Goal: Task Accomplishment & Management: Manage account settings

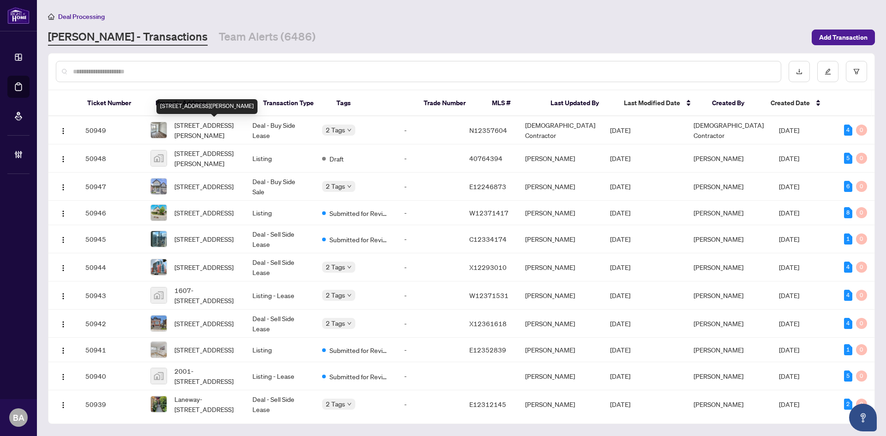
click at [213, 28] on div "Deal Processing RAHR - Transactions Team Alerts (6486) Add Transaction" at bounding box center [461, 28] width 827 height 35
click at [219, 32] on link "Team Alerts (6486)" at bounding box center [267, 37] width 97 height 17
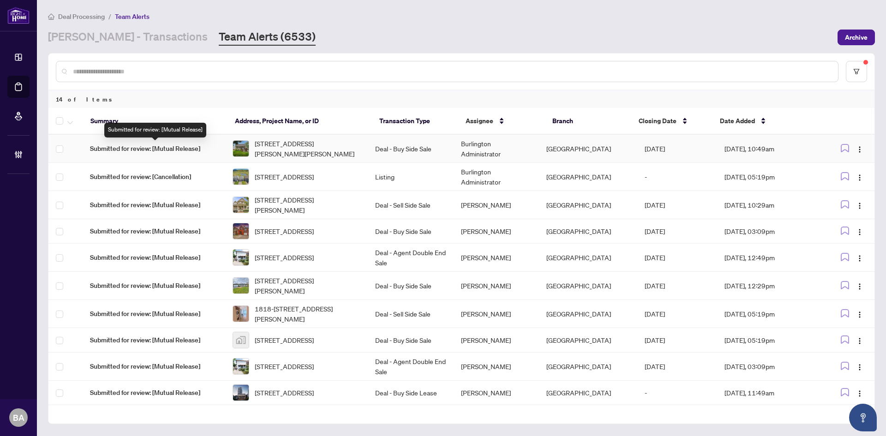
click at [143, 146] on span "Submitted for review: [Mutual Release]" at bounding box center [154, 148] width 128 height 10
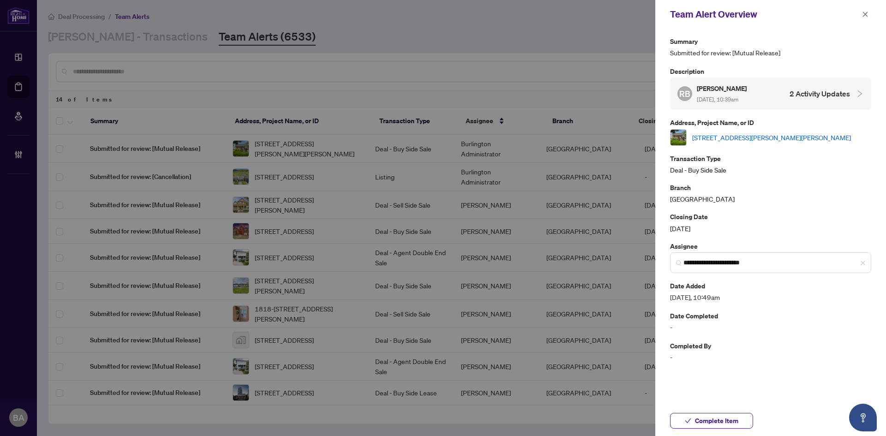
click at [747, 138] on link "[STREET_ADDRESS][PERSON_NAME][PERSON_NAME]" at bounding box center [771, 137] width 159 height 10
click at [869, 13] on button "button" at bounding box center [865, 14] width 12 height 11
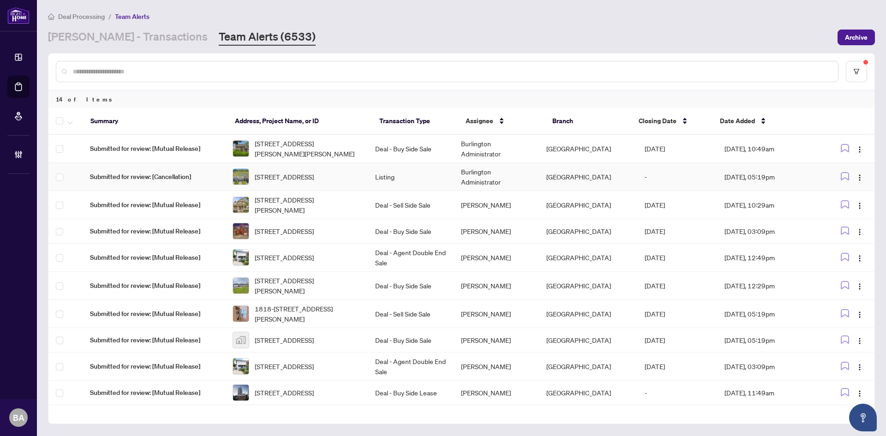
click at [307, 182] on span "19 Robarts Dr, Hamilton, Ontario L9K 0H5, Canada" at bounding box center [284, 177] width 59 height 10
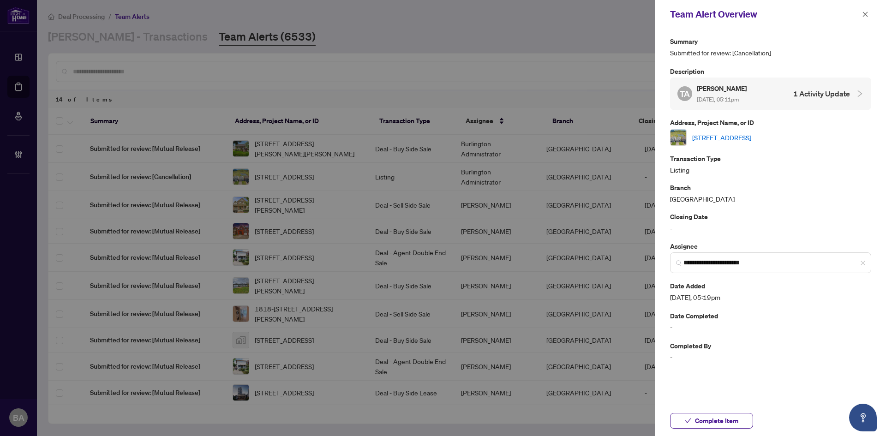
click at [751, 139] on link "19 Robarts Dr, Hamilton, Ontario L9K 0H5, Canada" at bounding box center [721, 137] width 59 height 10
click at [867, 15] on icon "close" at bounding box center [865, 14] width 6 height 6
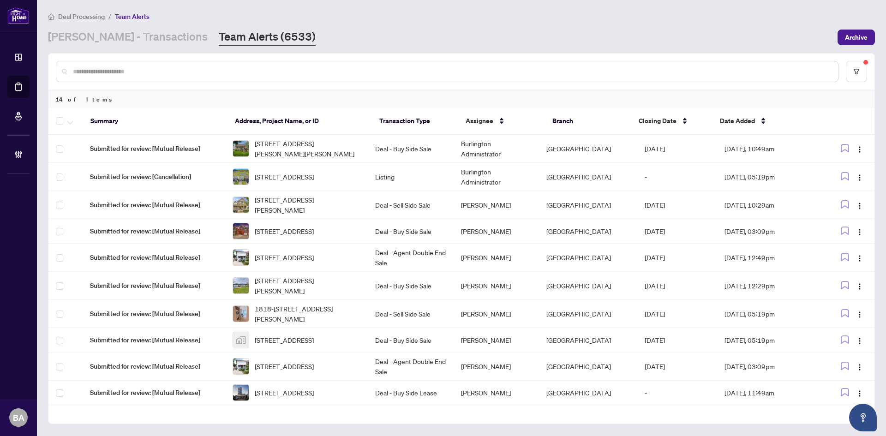
click at [176, 66] on input "text" at bounding box center [451, 71] width 757 height 10
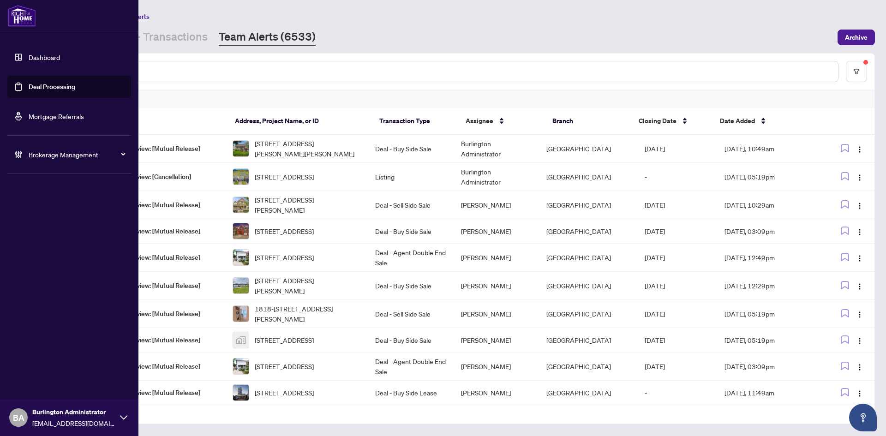
drag, startPoint x: 30, startPoint y: 21, endPoint x: 137, endPoint y: 47, distance: 109.5
click at [30, 21] on img at bounding box center [21, 16] width 29 height 22
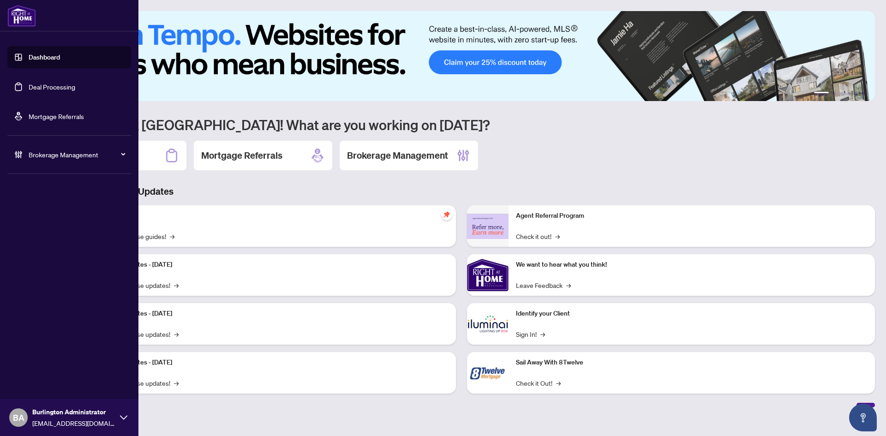
click at [56, 83] on link "Deal Processing" at bounding box center [52, 87] width 47 height 8
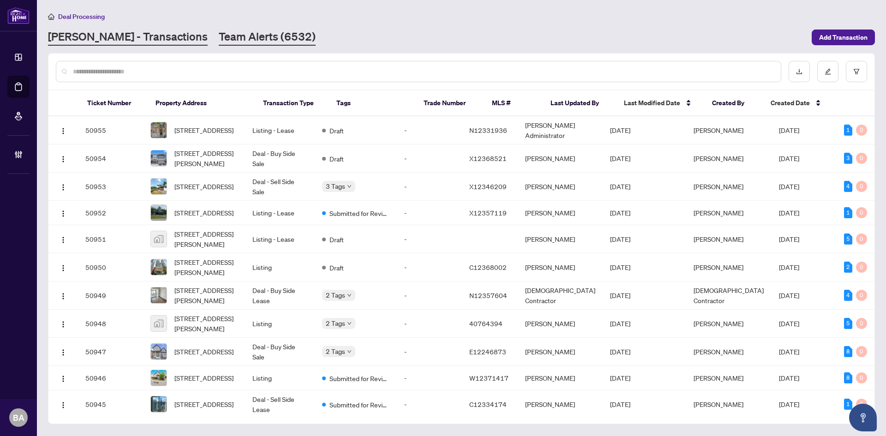
click at [219, 42] on link "Team Alerts (6532)" at bounding box center [267, 37] width 97 height 17
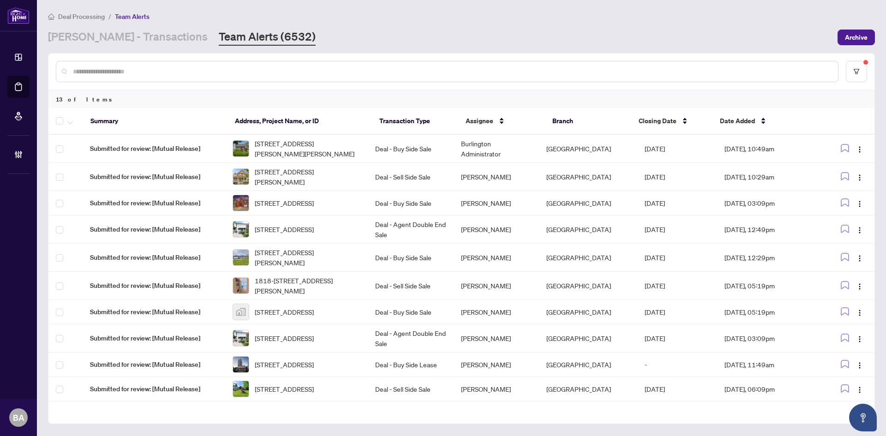
click at [549, 73] on input "text" at bounding box center [451, 71] width 757 height 10
click at [331, 66] on input "text" at bounding box center [451, 71] width 757 height 10
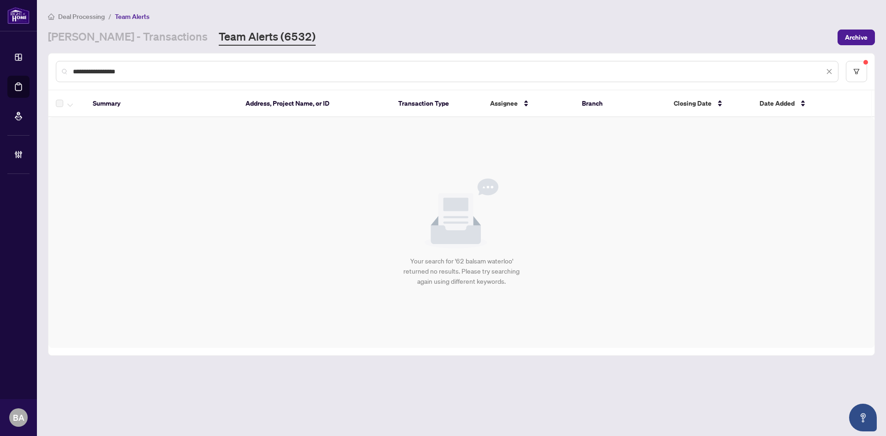
click at [214, 65] on div "**********" at bounding box center [447, 71] width 782 height 21
click at [211, 73] on input "**********" at bounding box center [448, 71] width 751 height 10
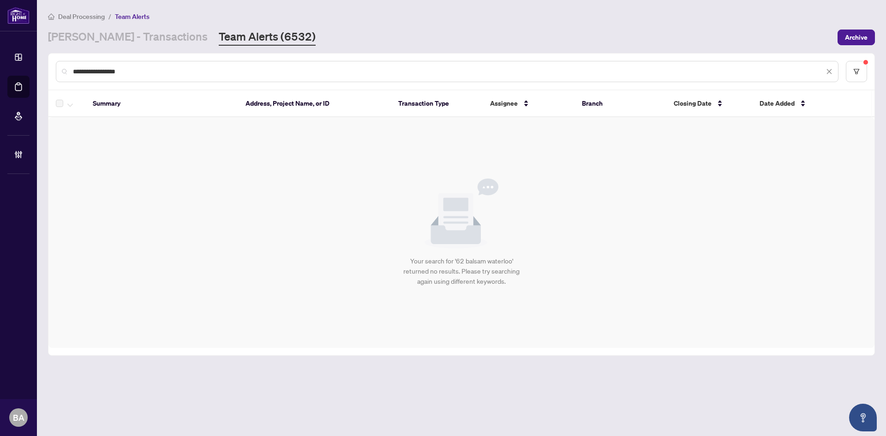
click at [211, 73] on input "**********" at bounding box center [448, 71] width 751 height 10
paste input "text"
type input "*********"
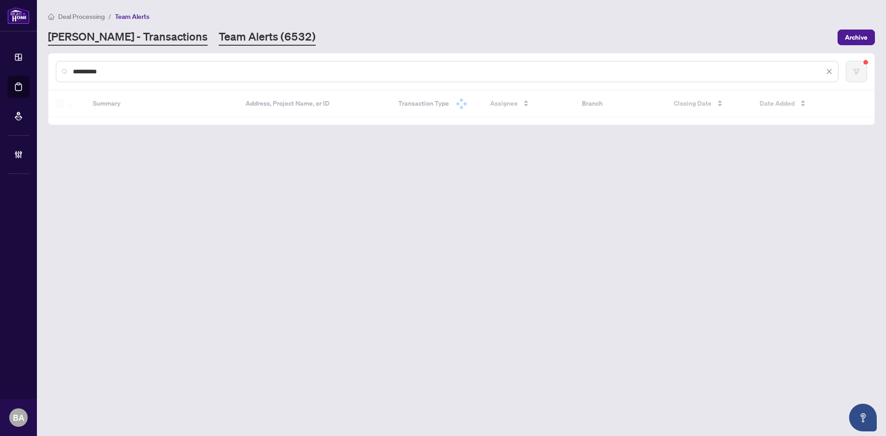
click at [113, 39] on link "[PERSON_NAME] - Transactions" at bounding box center [128, 37] width 160 height 17
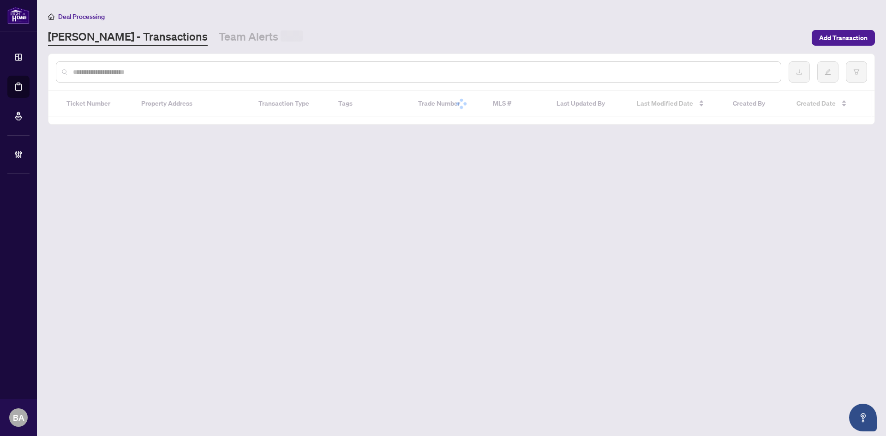
click at [126, 72] on input "text" at bounding box center [423, 72] width 700 height 10
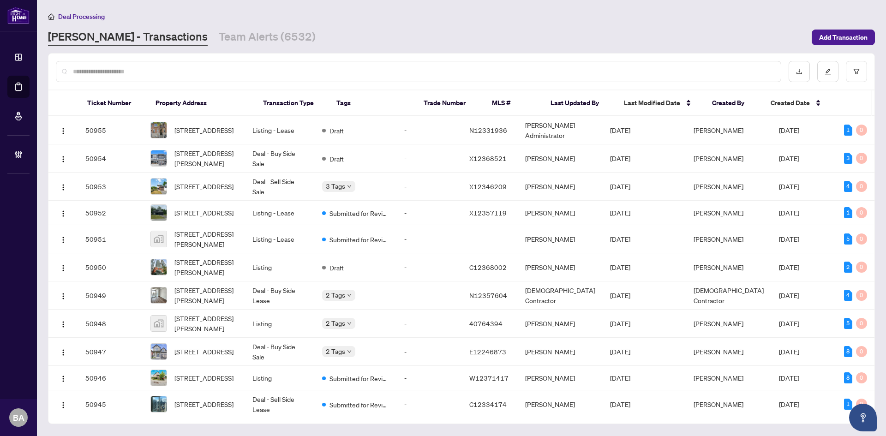
paste input "**********"
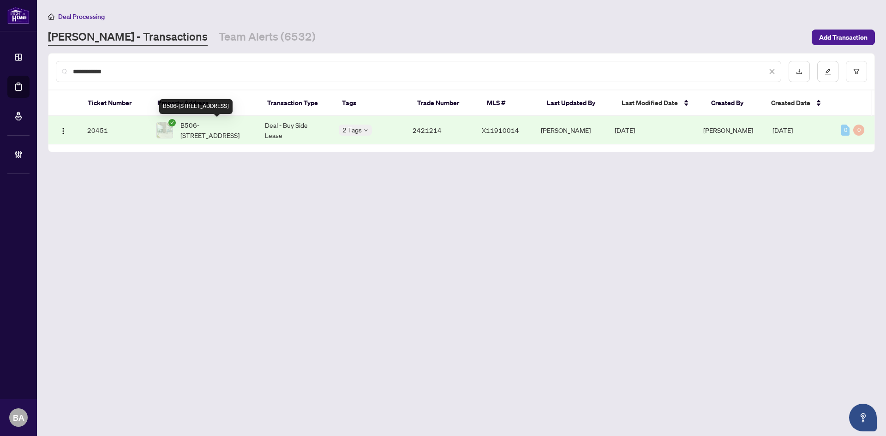
type input "**********"
click at [224, 131] on span "B506-62 Balsam St Waterloo Ontario N2L 3H2 Canada, Waterloo, Ontario, Canada" at bounding box center [215, 130] width 70 height 20
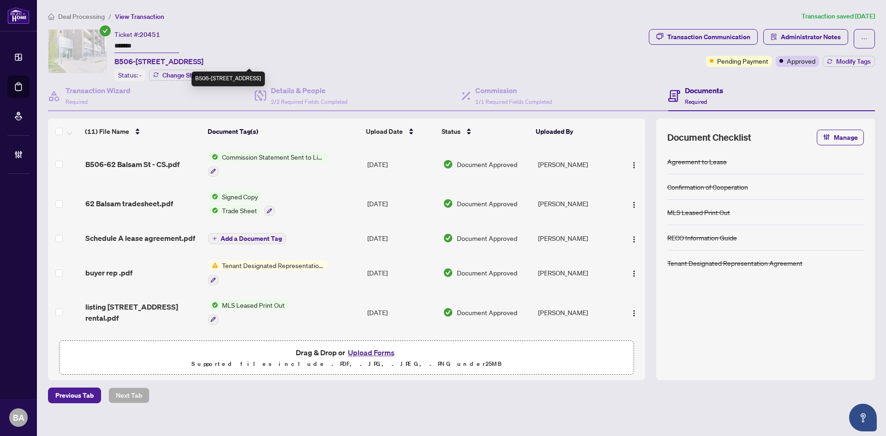
drag, startPoint x: 113, startPoint y: 61, endPoint x: 237, endPoint y: 62, distance: 123.2
click at [237, 62] on div "Ticket #: 20451 ******* B506-62 Balsam St Waterloo Ontario N2L 3H2 Canada, Wate…" at bounding box center [346, 55] width 597 height 52
copy span "B506-62 Balsam St Waterloo Ontario"
drag, startPoint x: 271, startPoint y: 87, endPoint x: 238, endPoint y: 93, distance: 32.8
click at [271, 87] on h4 "Details & People" at bounding box center [309, 90] width 77 height 11
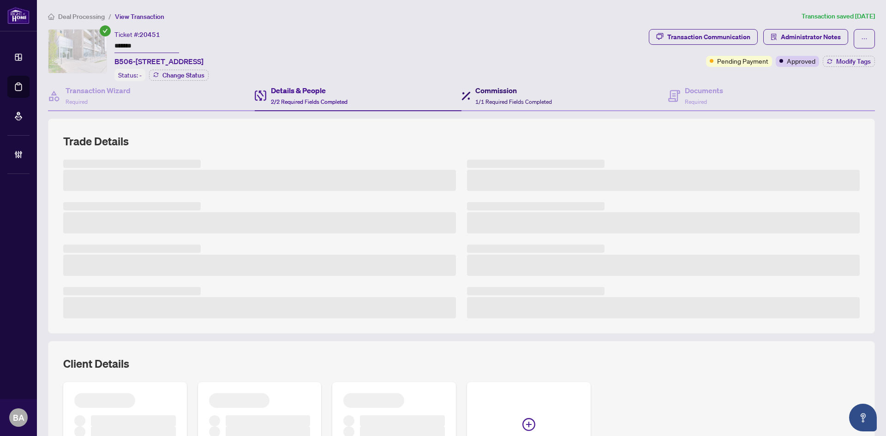
click at [520, 99] on span "1/1 Required Fields Completed" at bounding box center [513, 101] width 77 height 7
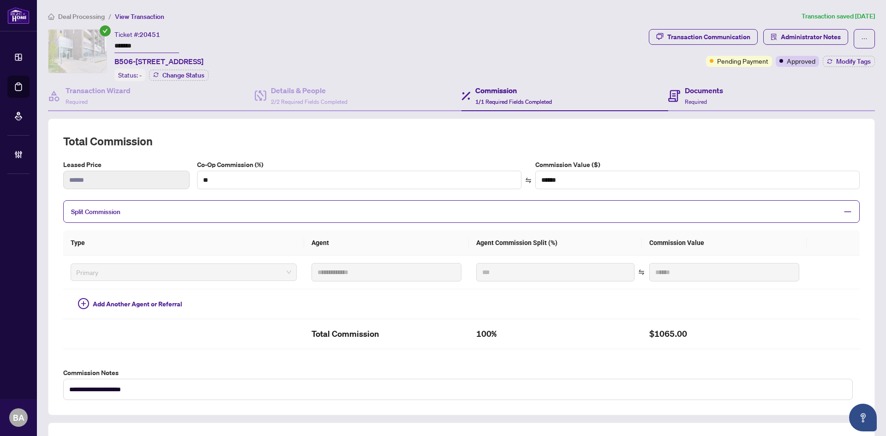
click at [699, 109] on div "Documents Required" at bounding box center [771, 96] width 207 height 30
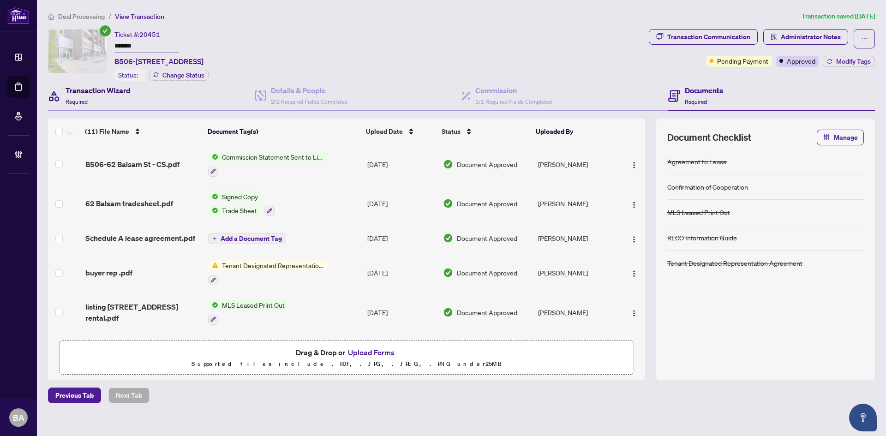
click at [88, 97] on div "Transaction Wizard Required" at bounding box center [98, 96] width 65 height 22
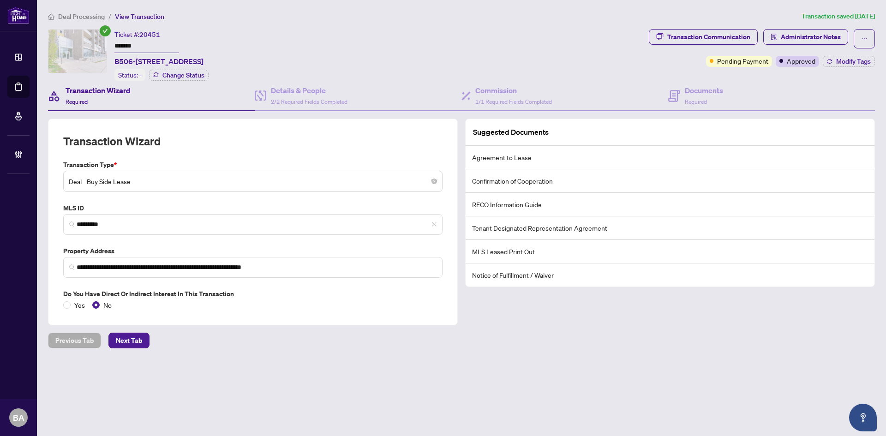
click at [121, 101] on div "Transaction Wizard Required" at bounding box center [98, 96] width 65 height 22
click at [321, 95] on div "Details & People 2/2 Required Fields Completed" at bounding box center [309, 96] width 77 height 22
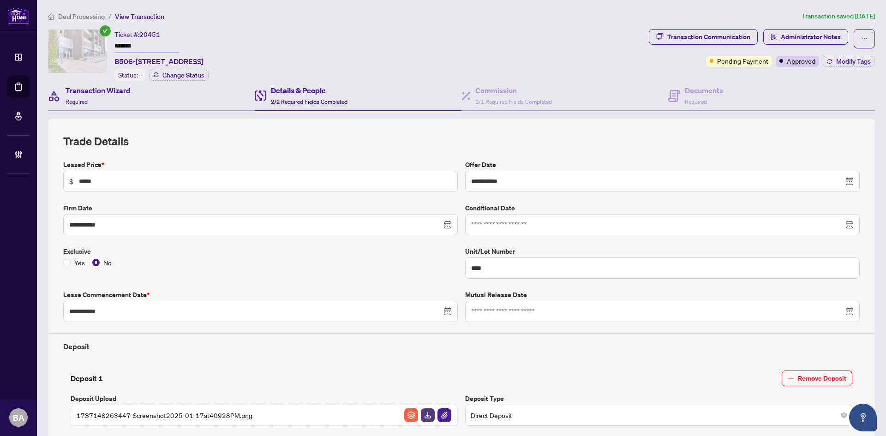
click at [167, 101] on div "Transaction Wizard Required" at bounding box center [151, 96] width 207 height 30
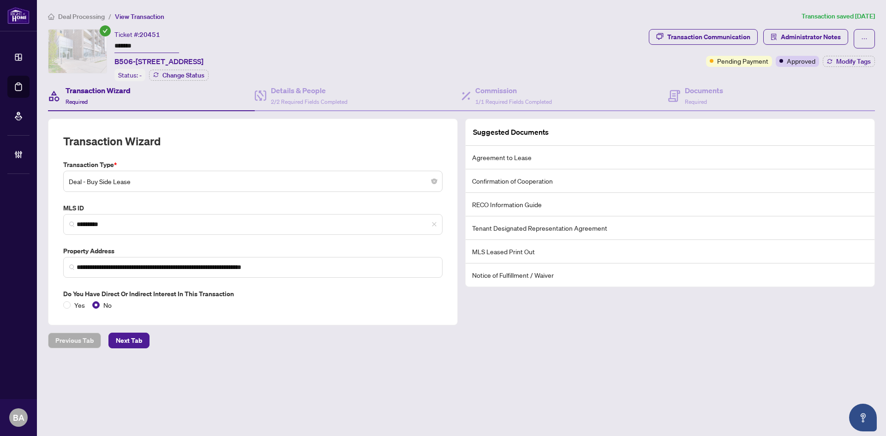
click at [501, 69] on div "Ticket #: 20451 ******* B506-62 Balsam St Waterloo Ontario N2L 3H2 Canada, Wate…" at bounding box center [346, 55] width 597 height 52
click at [691, 88] on h4 "Documents" at bounding box center [704, 90] width 38 height 11
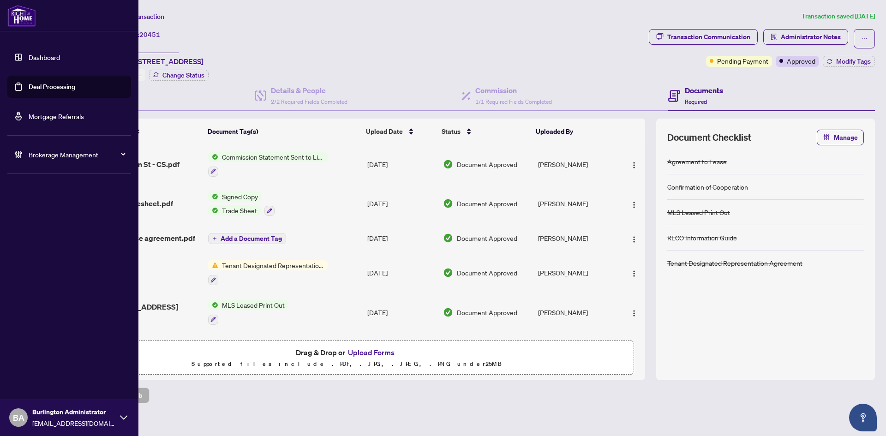
click at [34, 61] on link "Dashboard" at bounding box center [44, 57] width 31 height 8
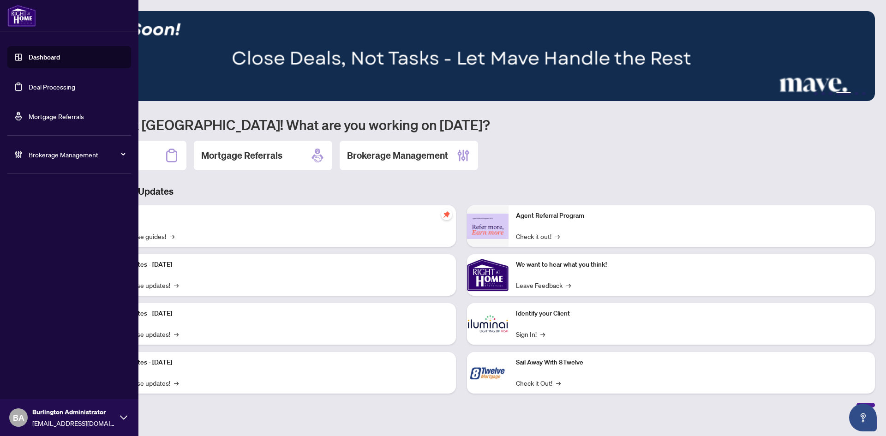
click at [29, 83] on link "Deal Processing" at bounding box center [52, 87] width 47 height 8
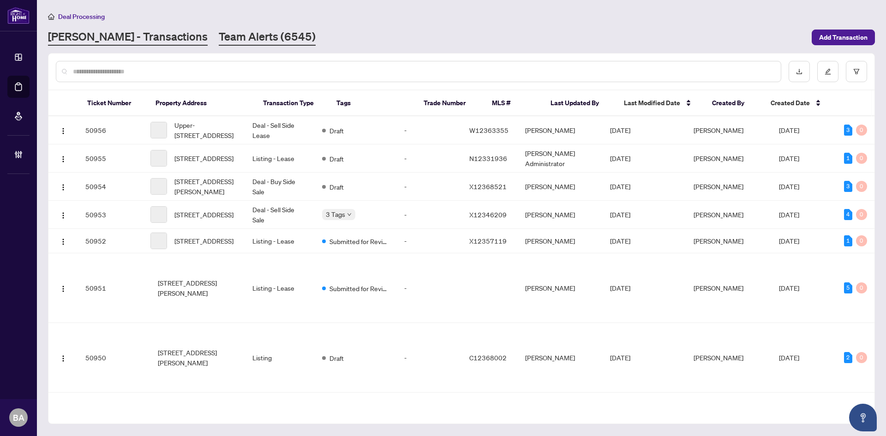
click at [219, 42] on link "Team Alerts (6545)" at bounding box center [267, 37] width 97 height 17
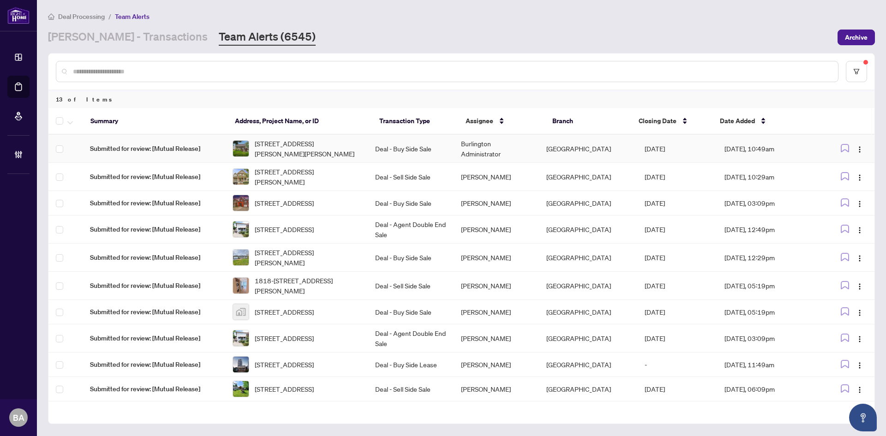
click at [223, 155] on td "Submitted for review: [Mutual Release]" at bounding box center [154, 149] width 143 height 28
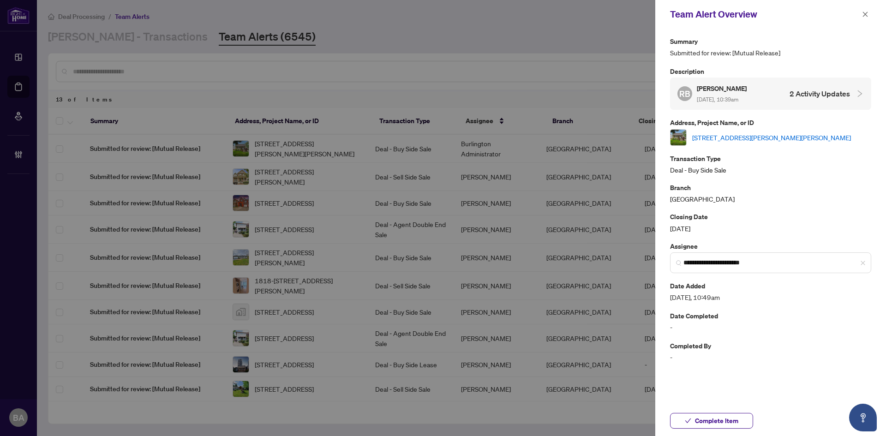
click at [450, 9] on div at bounding box center [443, 218] width 886 height 436
drag, startPoint x: 864, startPoint y: 13, endPoint x: 668, endPoint y: 22, distance: 196.7
click at [864, 13] on icon "close" at bounding box center [865, 14] width 6 height 6
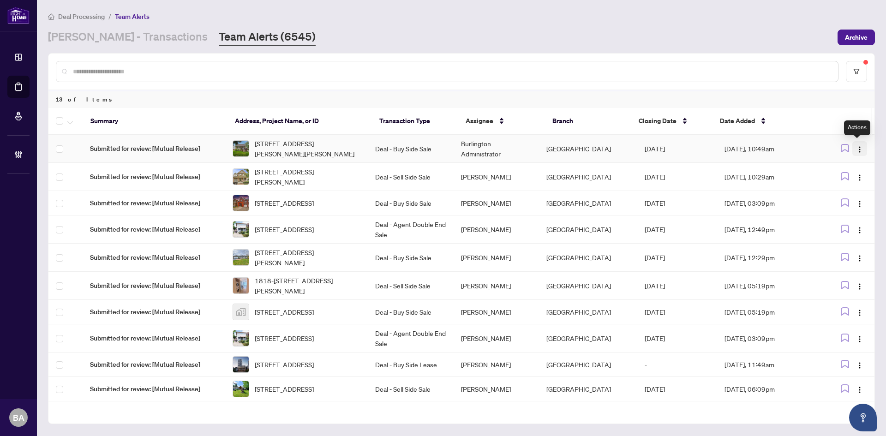
click at [856, 148] on img "button" at bounding box center [859, 149] width 7 height 7
click at [336, 77] on div at bounding box center [447, 71] width 782 height 21
click at [861, 148] on button "button" at bounding box center [859, 148] width 15 height 15
click at [832, 200] on span "Complete Item" at bounding box center [833, 196] width 47 height 10
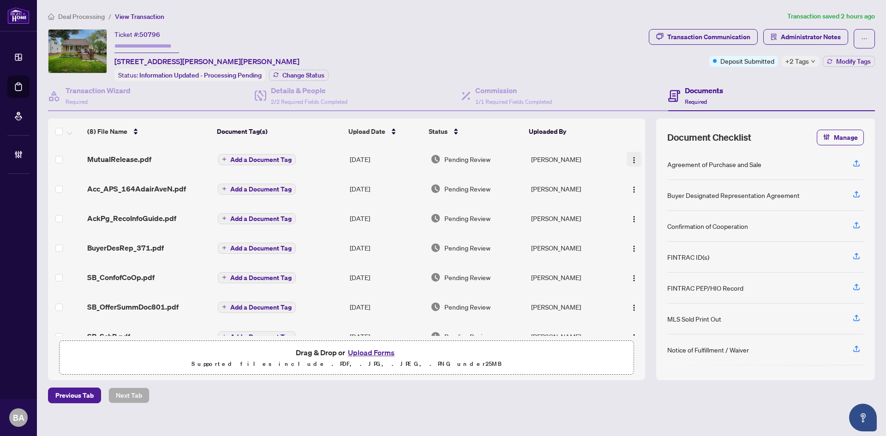
click at [630, 157] on img "button" at bounding box center [633, 159] width 7 height 7
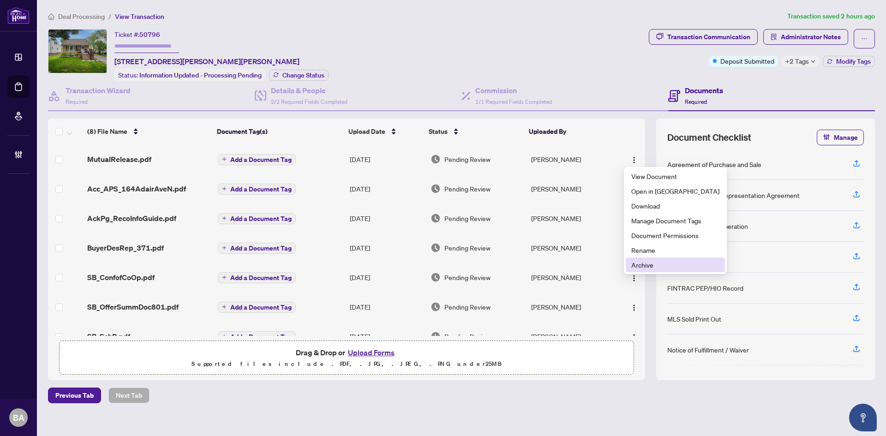
click at [643, 268] on span "Archive" at bounding box center [675, 265] width 88 height 10
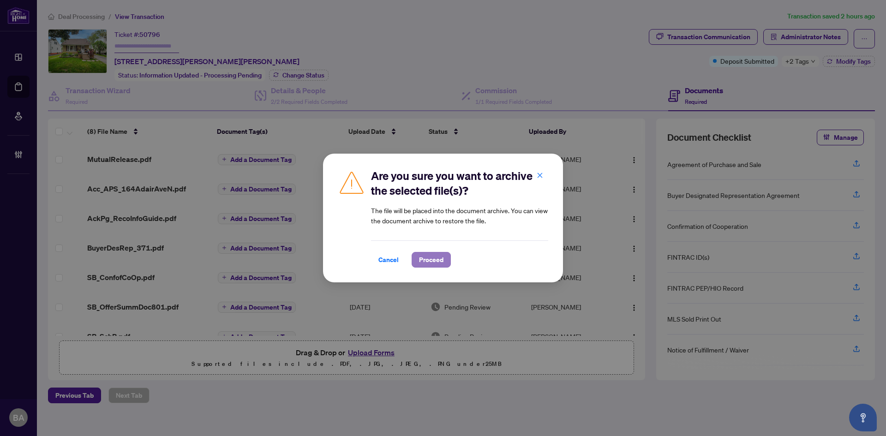
click at [425, 258] on span "Proceed" at bounding box center [431, 259] width 24 height 15
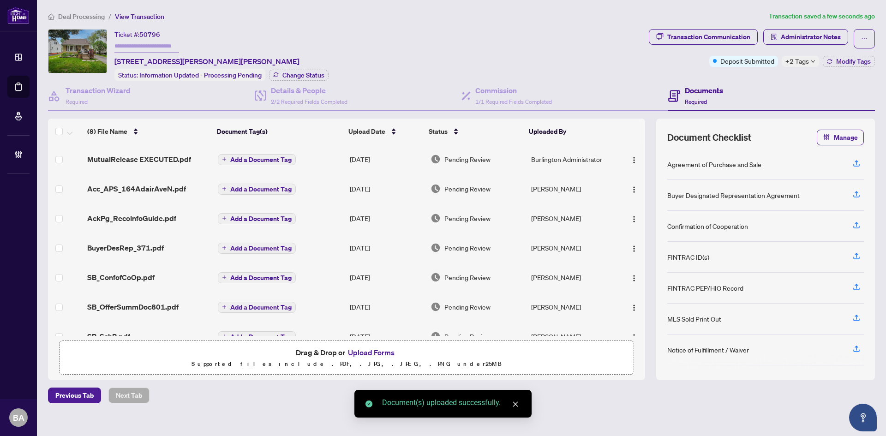
click at [459, 161] on span "Pending Review" at bounding box center [467, 159] width 46 height 10
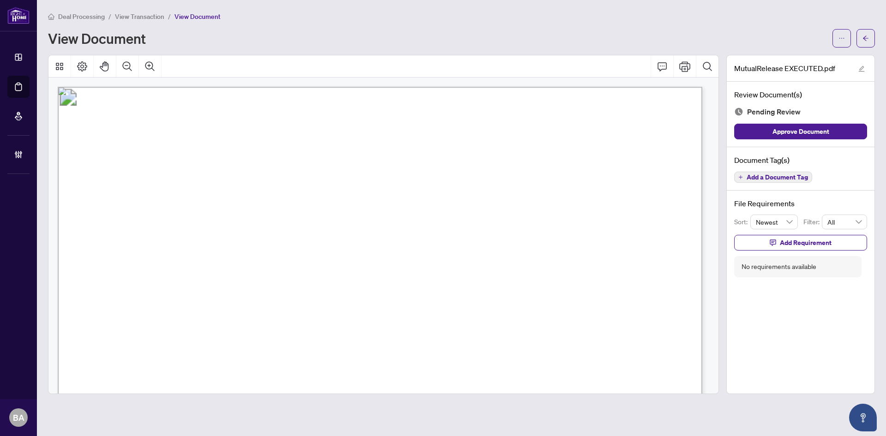
click at [783, 177] on span "Add a Document Tag" at bounding box center [776, 177] width 61 height 6
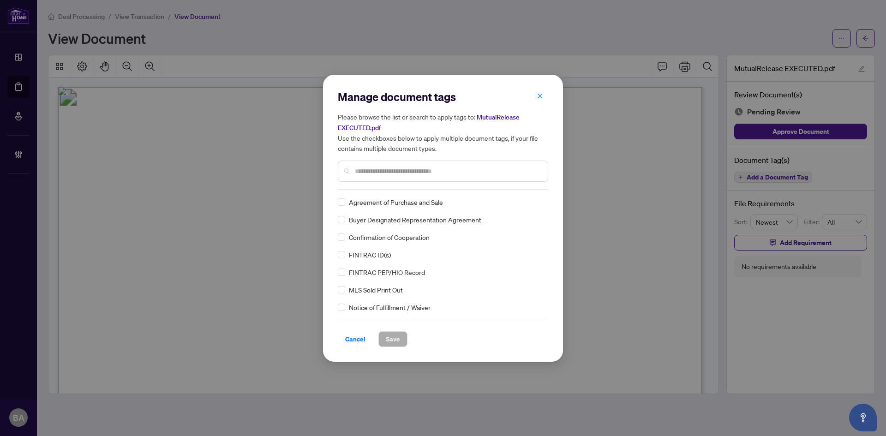
click at [382, 168] on input "text" at bounding box center [447, 171] width 185 height 10
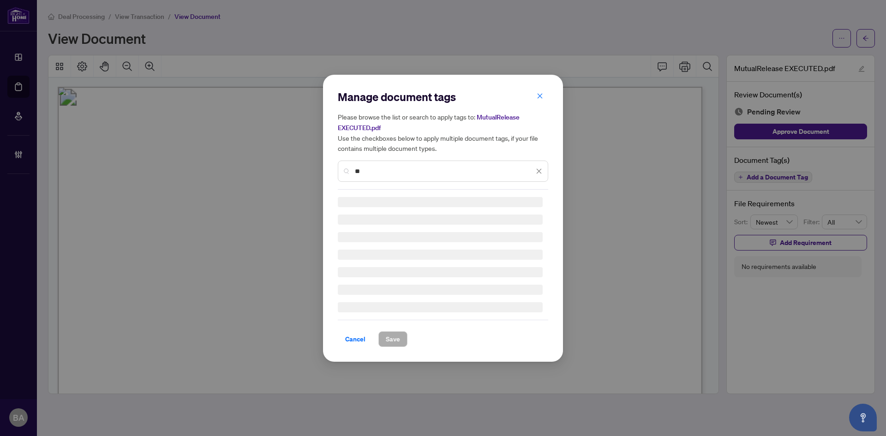
type input "*"
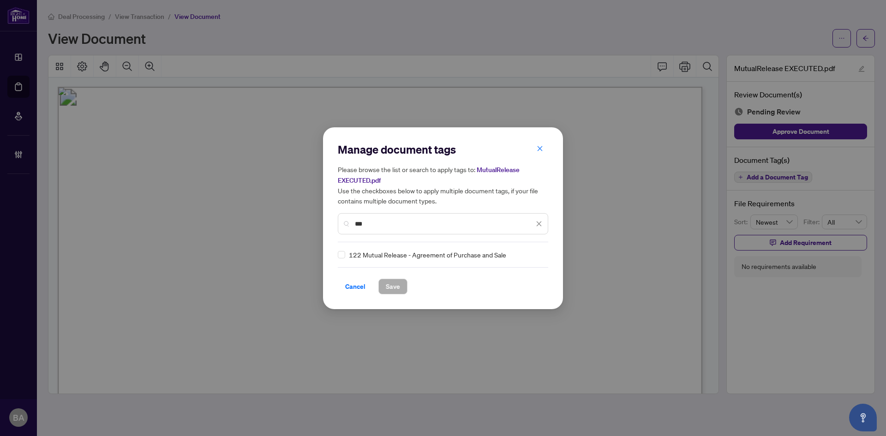
type input "***"
click at [401, 284] on button "Save" at bounding box center [392, 287] width 29 height 16
click at [530, 256] on img at bounding box center [528, 254] width 9 height 9
click at [493, 283] on div "Needs Work" at bounding box center [502, 285] width 59 height 10
click at [525, 251] on img at bounding box center [528, 254] width 9 height 9
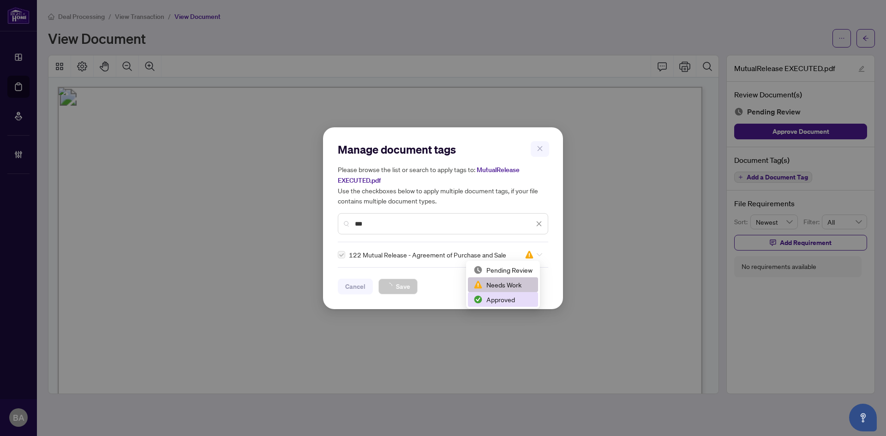
click at [518, 299] on div "Approved" at bounding box center [502, 299] width 59 height 10
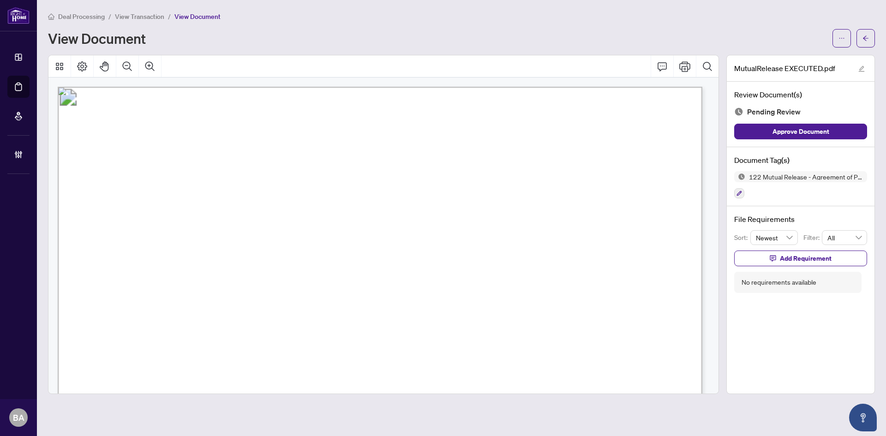
click at [788, 175] on span "122 Mutual Release - Agreement of Purchase and Sale" at bounding box center [806, 176] width 122 height 6
click at [138, 17] on span "View Transaction" at bounding box center [139, 16] width 49 height 8
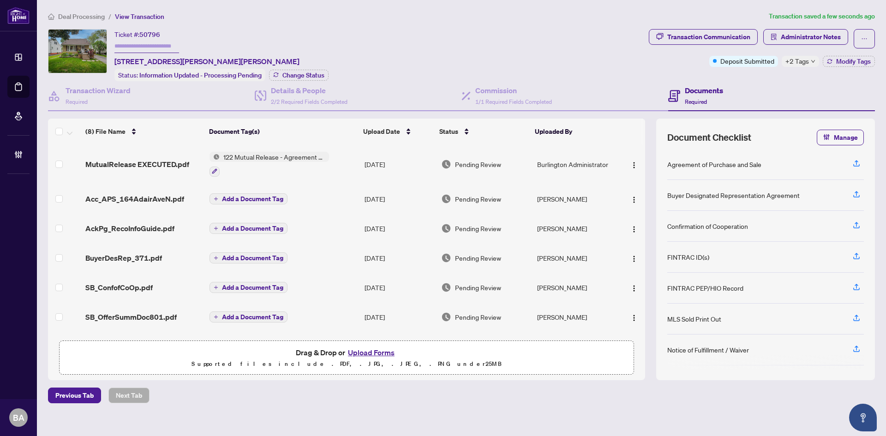
click at [227, 156] on span "122 Mutual Release - Agreement of Purchase and Sale" at bounding box center [274, 157] width 109 height 10
click at [229, 202] on span "122 Mutual Release - Agreement of Purchase and Sale" at bounding box center [273, 206] width 137 height 20
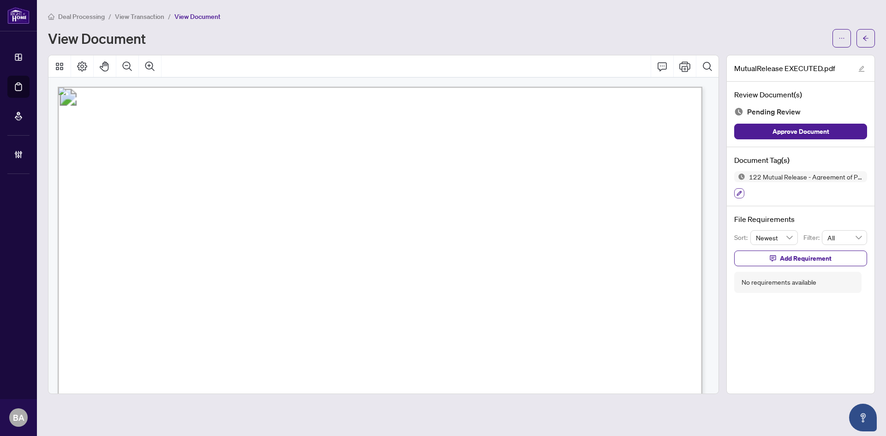
click at [736, 191] on button "button" at bounding box center [739, 193] width 10 height 10
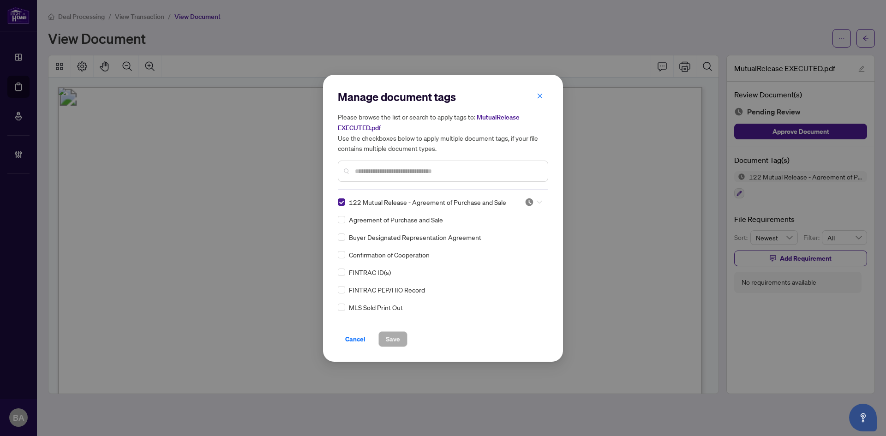
click at [527, 202] on img at bounding box center [528, 201] width 9 height 9
click at [501, 248] on div "Approved" at bounding box center [502, 247] width 59 height 10
click at [398, 334] on span "Save" at bounding box center [393, 339] width 14 height 15
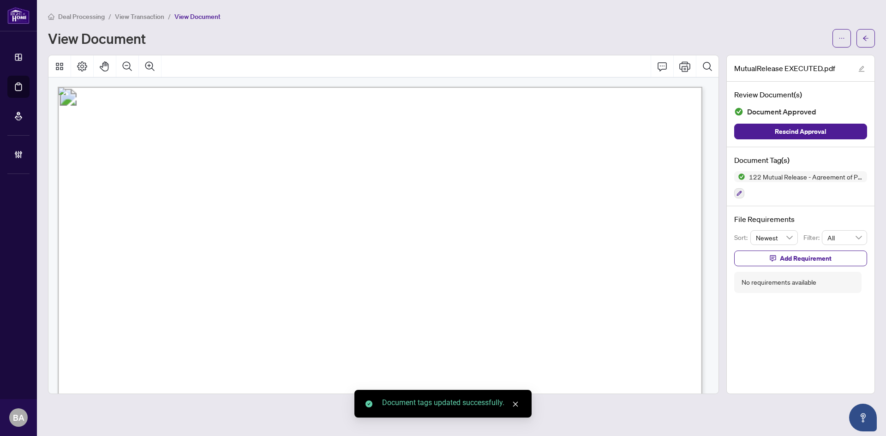
click at [156, 17] on span "View Transaction" at bounding box center [139, 16] width 49 height 8
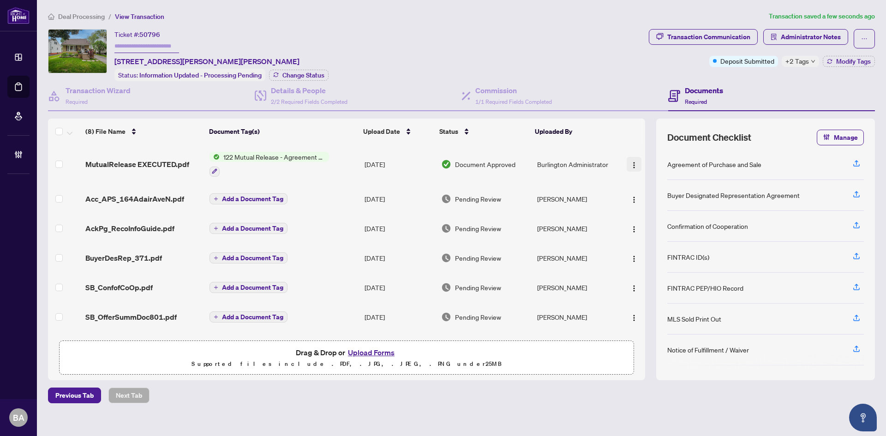
click at [631, 159] on span "button" at bounding box center [633, 164] width 7 height 10
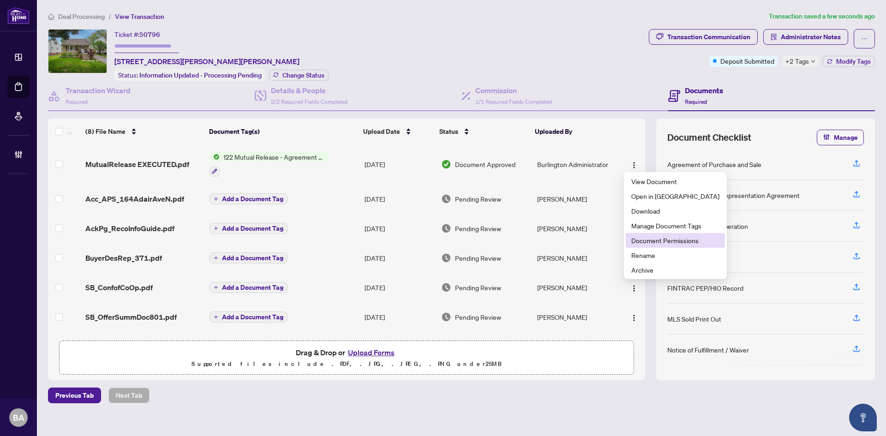
click at [653, 243] on span "Document Permissions" at bounding box center [675, 240] width 88 height 10
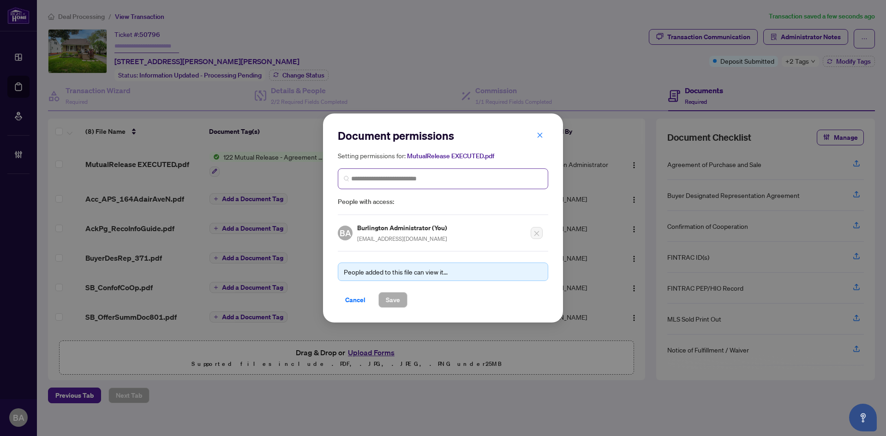
click at [386, 169] on span at bounding box center [443, 178] width 210 height 21
type input "******"
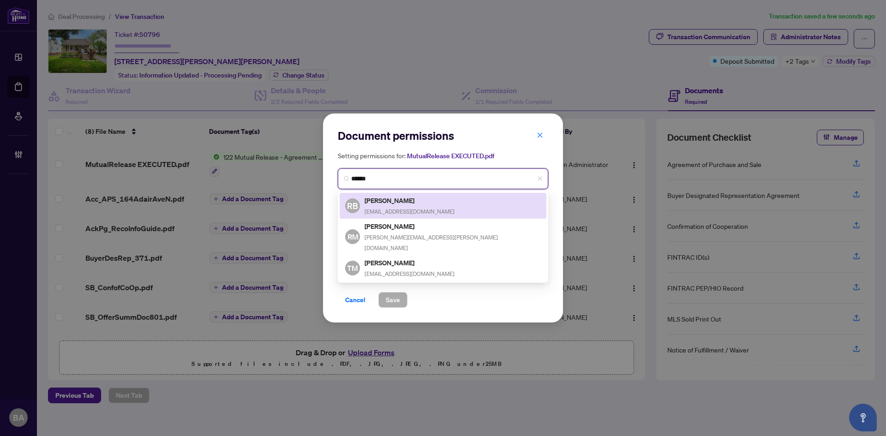
click at [395, 200] on h5 "Rhonda Bullock" at bounding box center [409, 200] width 90 height 11
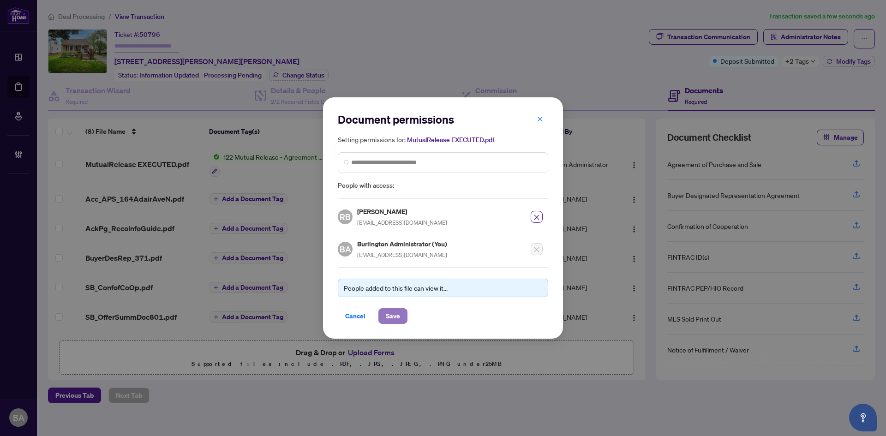
click at [386, 319] on span "Save" at bounding box center [393, 316] width 14 height 15
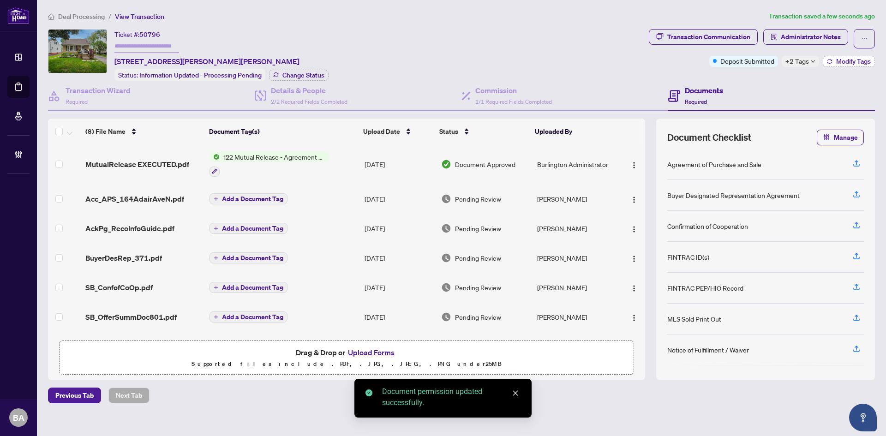
click at [846, 66] on button "Modify Tags" at bounding box center [848, 61] width 52 height 11
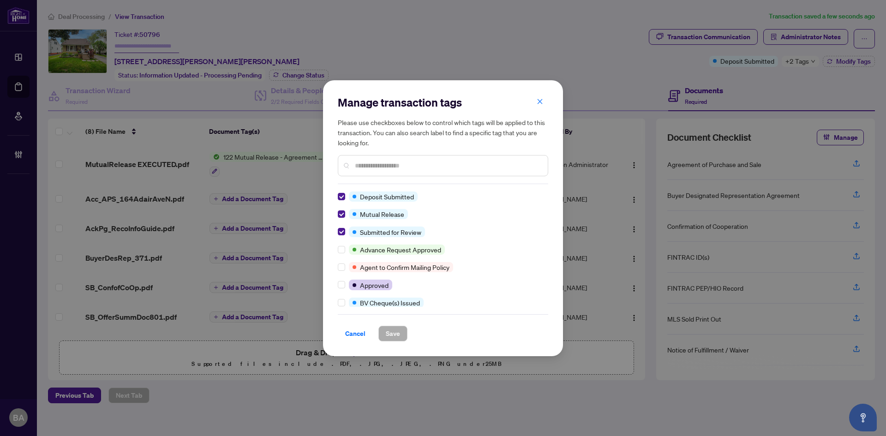
click at [396, 161] on input "text" at bounding box center [447, 166] width 185 height 10
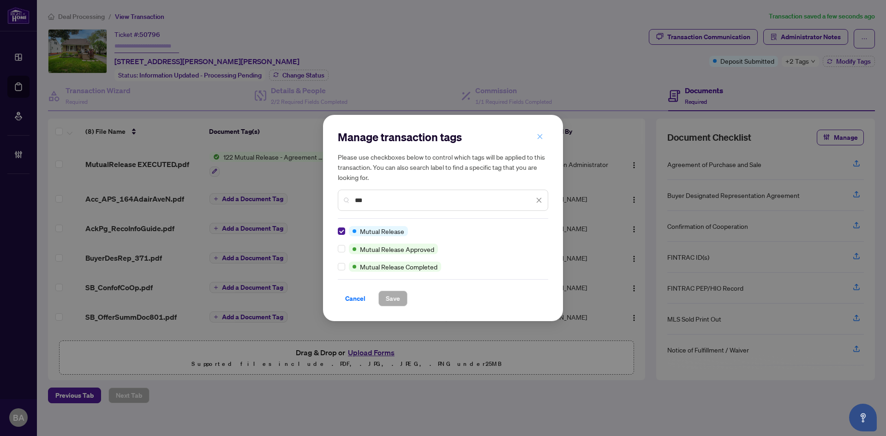
type input "***"
click at [535, 137] on button "button" at bounding box center [539, 137] width 18 height 16
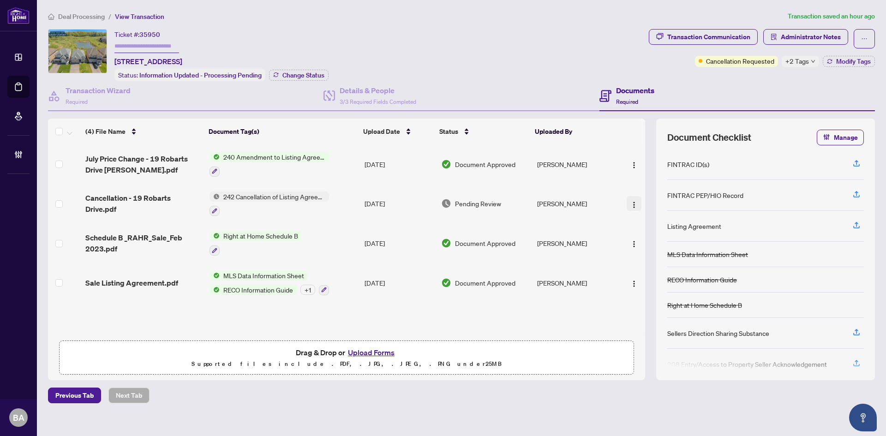
click at [630, 201] on img "button" at bounding box center [633, 204] width 7 height 7
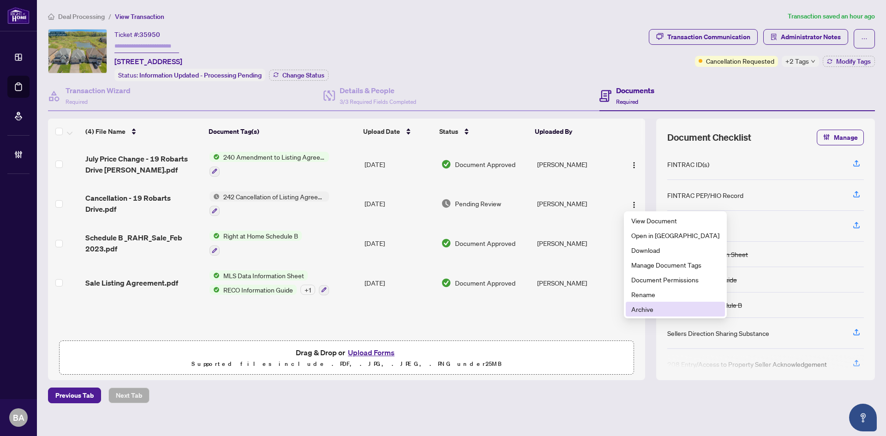
click at [632, 312] on span "Archive" at bounding box center [675, 309] width 88 height 10
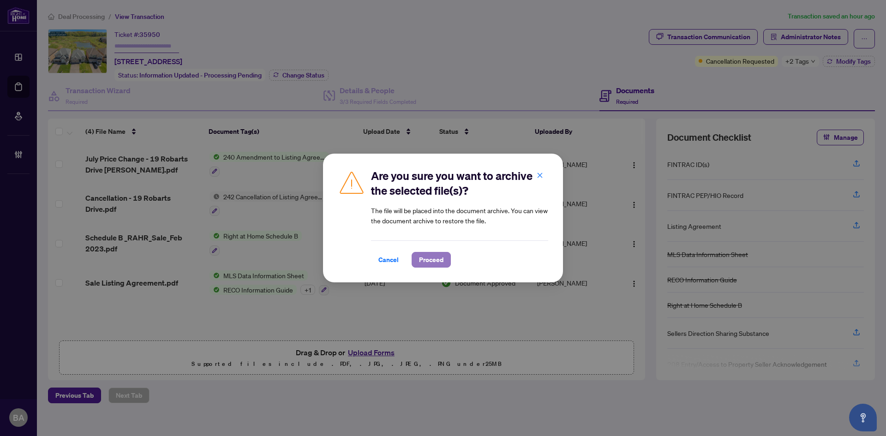
click at [430, 262] on span "Proceed" at bounding box center [431, 259] width 24 height 15
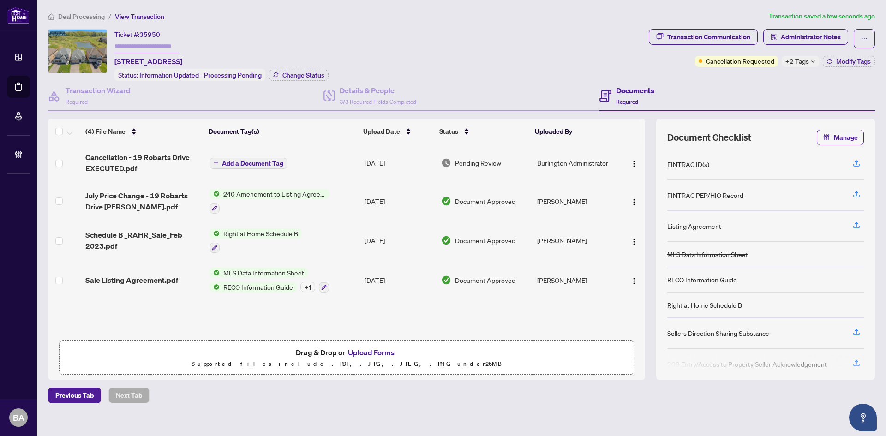
click at [258, 162] on span "Add a Document Tag" at bounding box center [252, 163] width 61 height 6
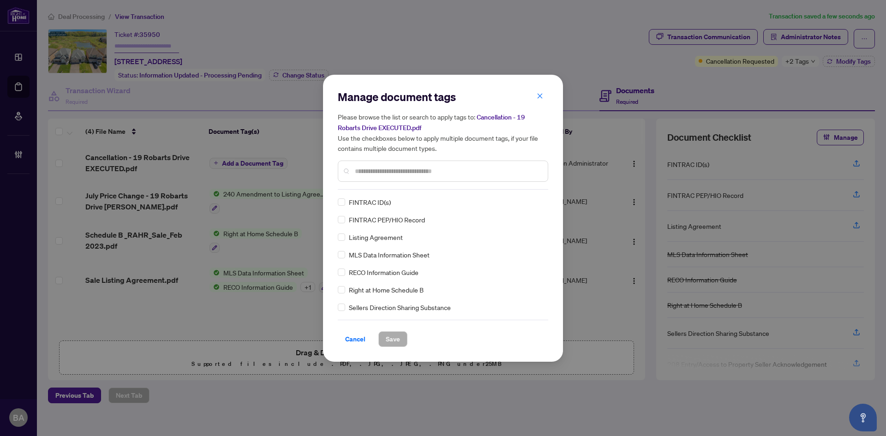
click at [401, 170] on input "text" at bounding box center [447, 171] width 185 height 10
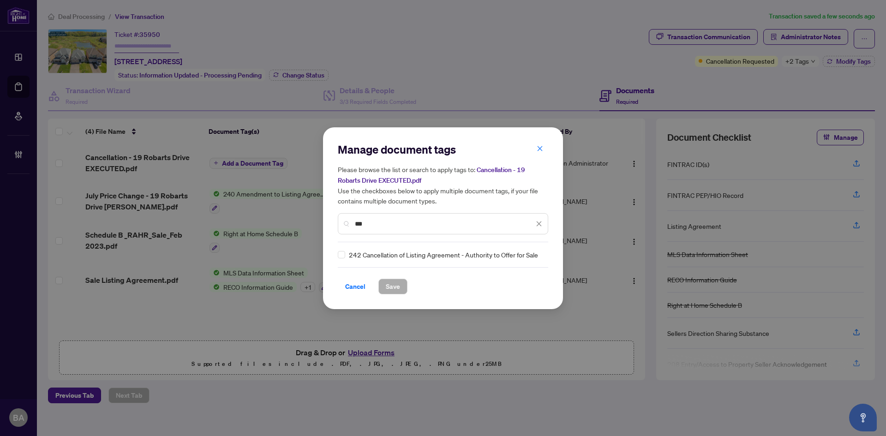
type input "***"
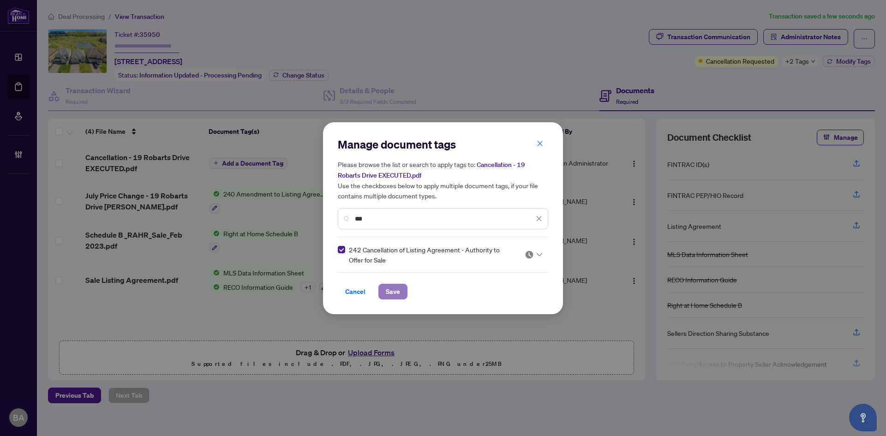
click at [399, 285] on span "Save" at bounding box center [393, 291] width 14 height 15
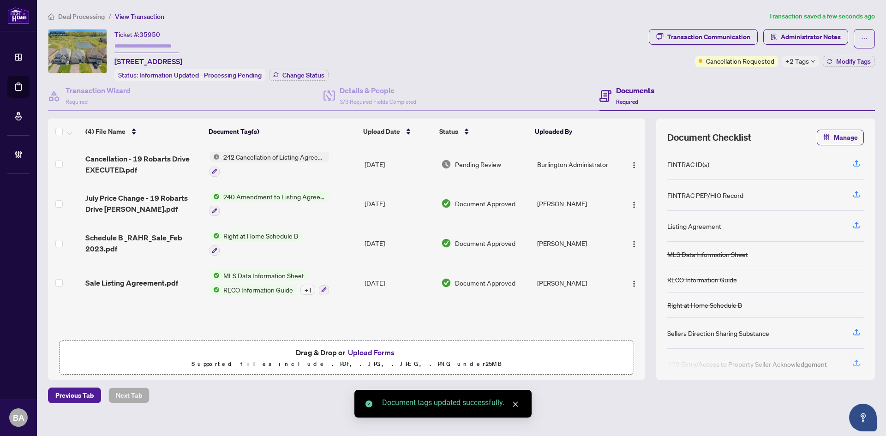
click at [239, 157] on span "242 Cancellation of Listing Agreement - Authority to Offer for Sale" at bounding box center [274, 157] width 109 height 10
click at [299, 199] on span "242 Cancellation of Listing Agreement - Authority to Offer for Sale" at bounding box center [273, 206] width 137 height 20
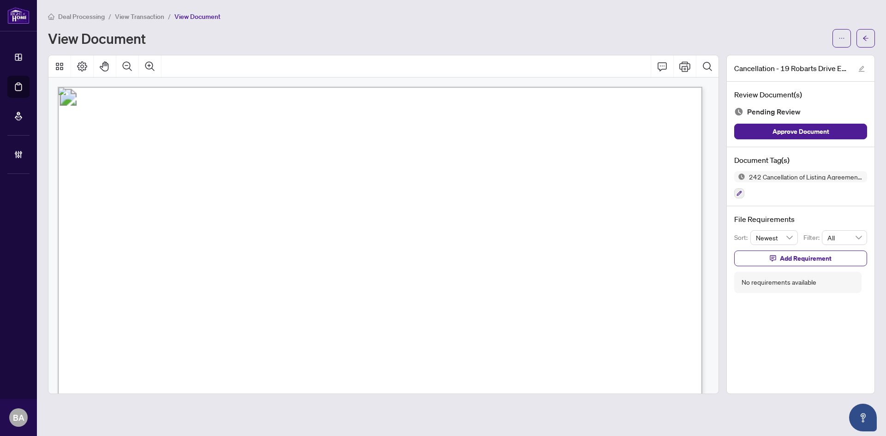
click at [742, 186] on div "242 Cancellation of Listing Agreement - Authority to Offer for Sale" at bounding box center [800, 185] width 133 height 28
click at [740, 192] on icon "button" at bounding box center [739, 193] width 5 height 5
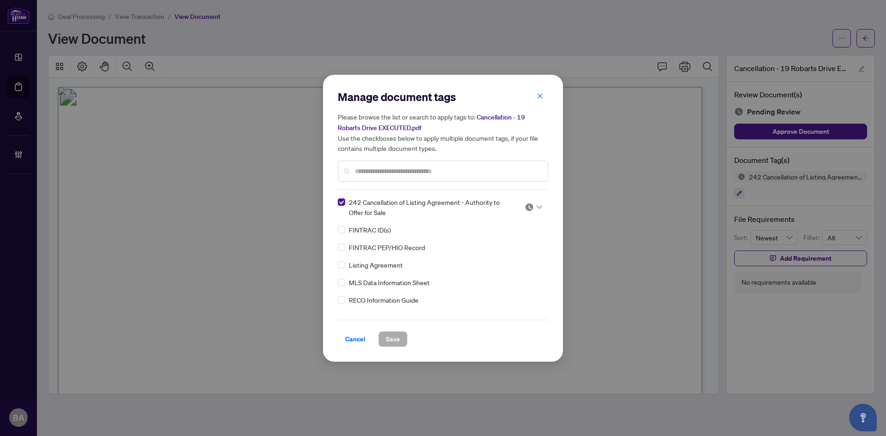
click at [527, 204] on img at bounding box center [528, 207] width 9 height 9
click at [523, 252] on div "Approved" at bounding box center [502, 252] width 59 height 10
click at [389, 337] on span "Save" at bounding box center [393, 339] width 14 height 15
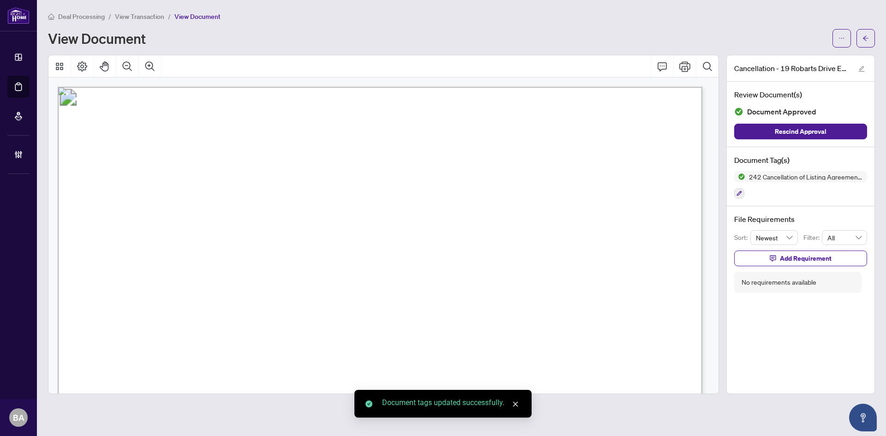
click at [133, 14] on span "View Transaction" at bounding box center [139, 16] width 49 height 8
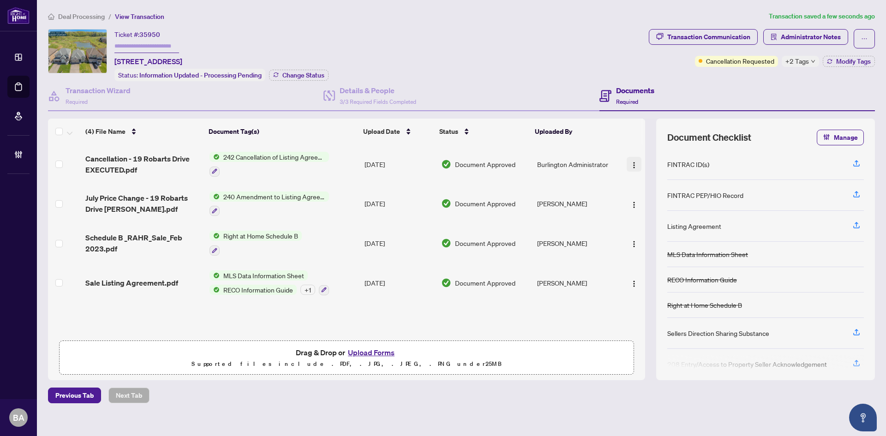
click at [630, 165] on img "button" at bounding box center [633, 164] width 7 height 7
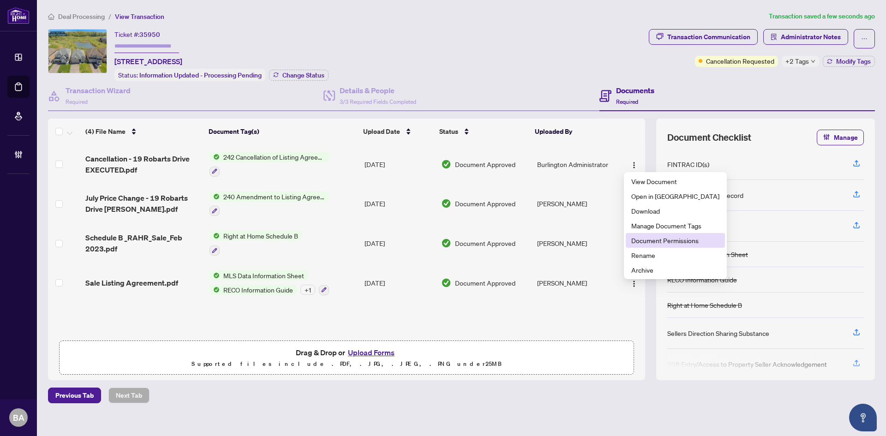
click at [657, 239] on span "Document Permissions" at bounding box center [675, 240] width 88 height 10
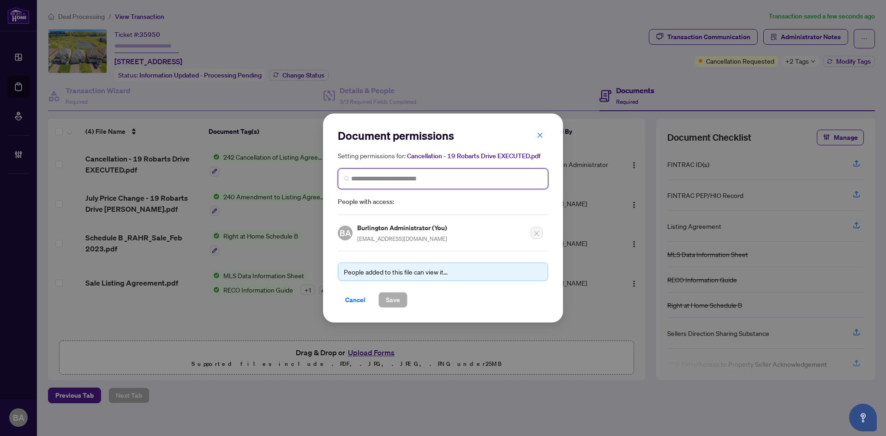
click at [368, 179] on input "search" at bounding box center [446, 179] width 191 height 10
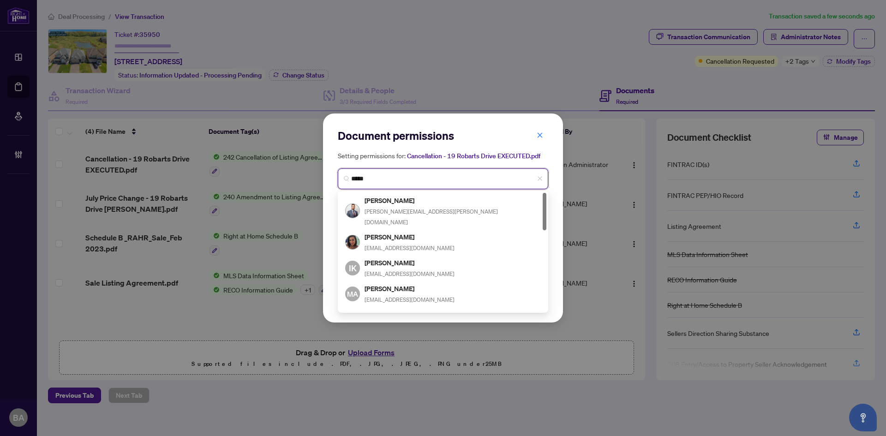
type input "******"
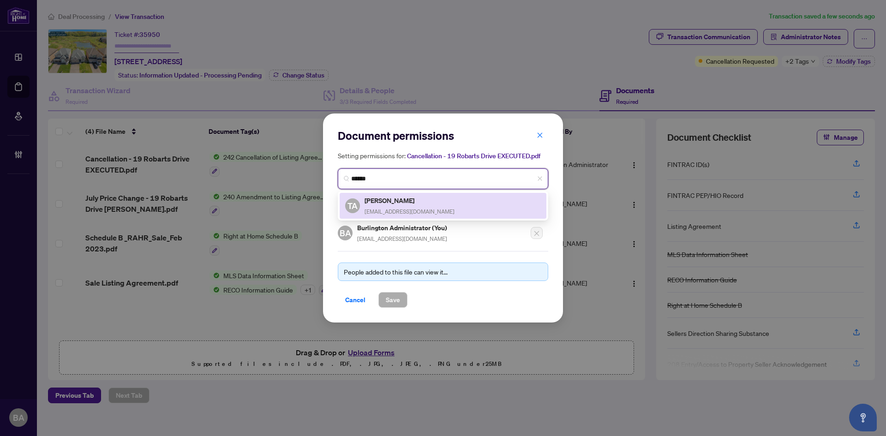
click at [423, 202] on div "TA Tara Alkhalisi talkhalisi@hotmail.com" at bounding box center [443, 205] width 196 height 21
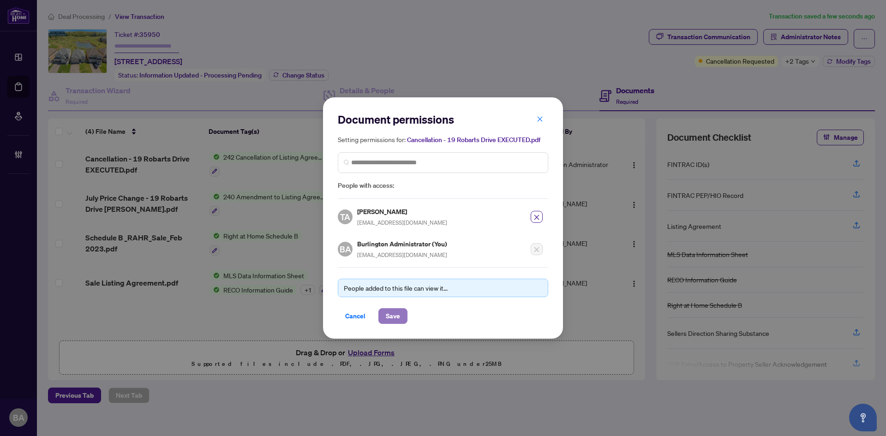
click at [390, 315] on span "Save" at bounding box center [393, 316] width 14 height 15
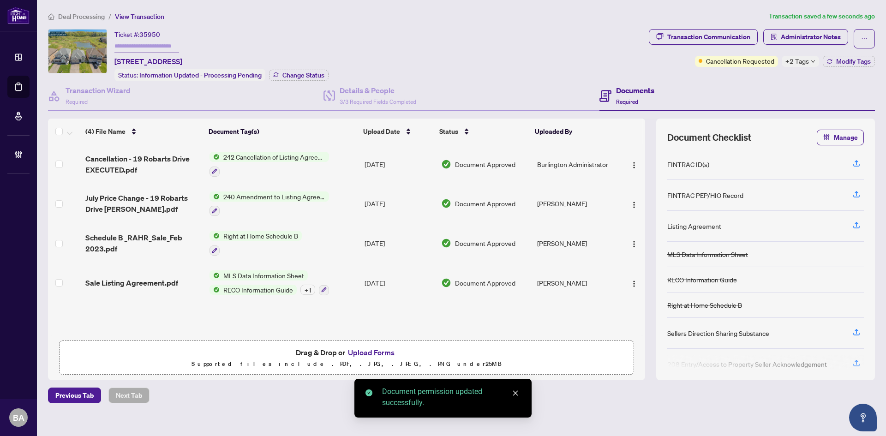
click at [795, 61] on span "+2 Tags" at bounding box center [797, 61] width 24 height 11
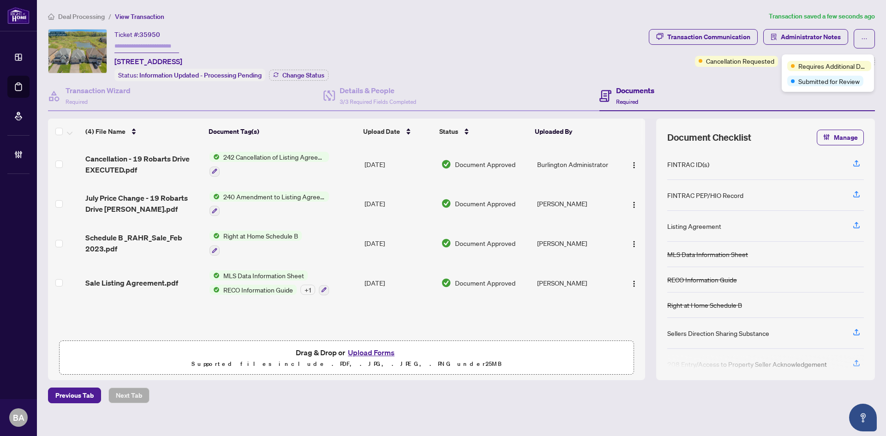
click at [815, 66] on span "Requires Additional Docs" at bounding box center [832, 66] width 69 height 10
click at [736, 91] on div "Documents Required" at bounding box center [736, 96] width 275 height 30
click at [855, 63] on span "Modify Tags" at bounding box center [853, 61] width 35 height 6
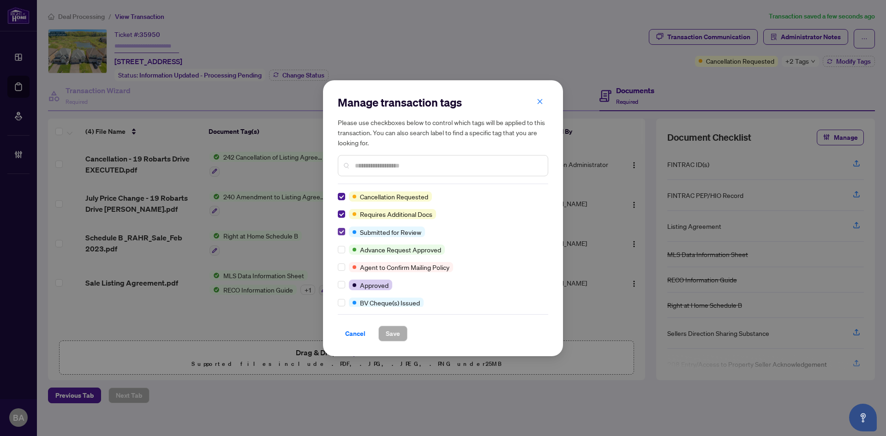
click at [340, 227] on label at bounding box center [341, 231] width 7 height 10
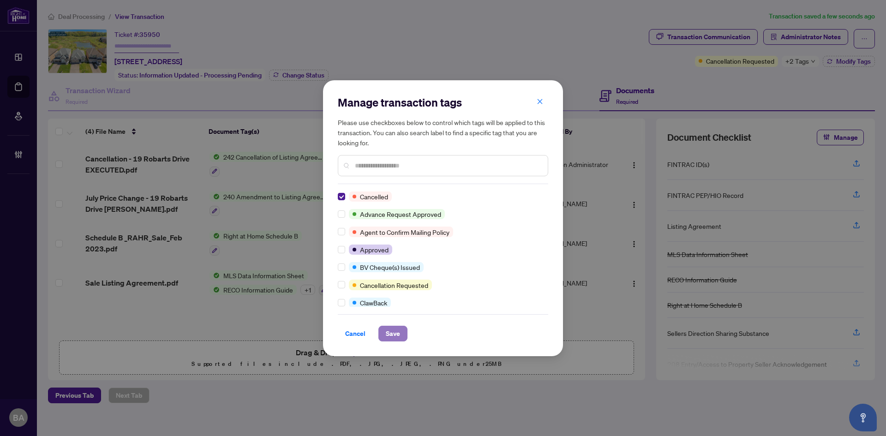
click at [400, 334] on button "Save" at bounding box center [392, 334] width 29 height 16
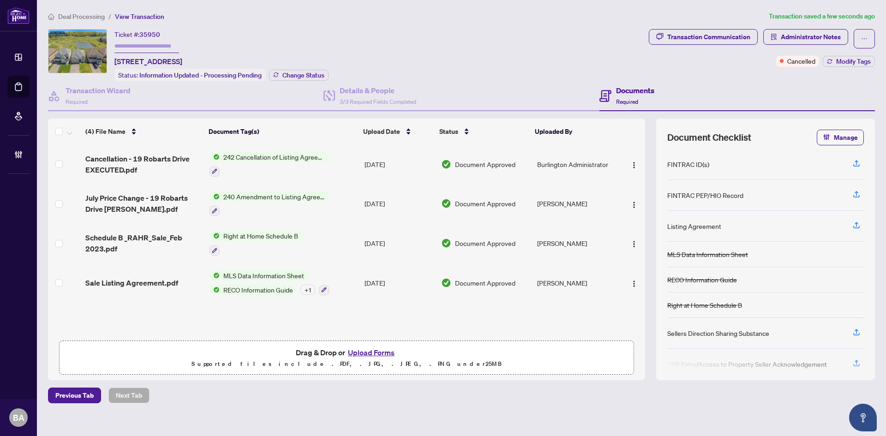
click at [62, 14] on span "Deal Processing" at bounding box center [81, 16] width 47 height 8
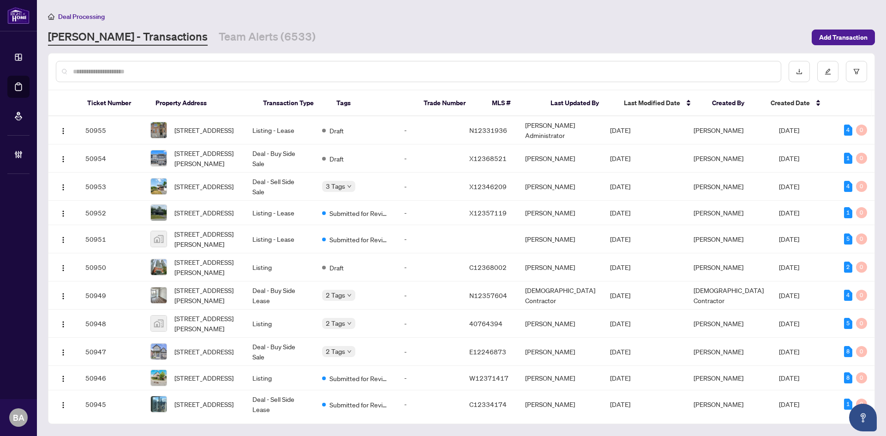
drag, startPoint x: 184, startPoint y: 33, endPoint x: 190, endPoint y: 49, distance: 17.5
click at [219, 33] on link "Team Alerts (6533)" at bounding box center [267, 37] width 97 height 17
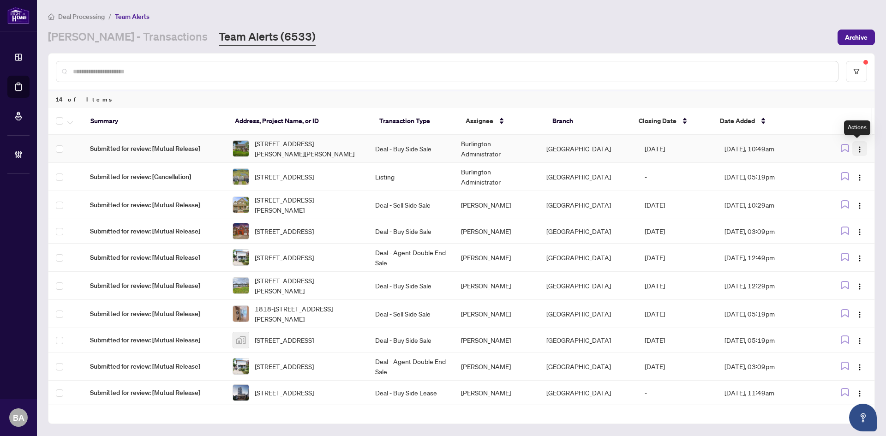
click at [857, 148] on img "button" at bounding box center [859, 149] width 7 height 7
click at [390, 179] on td "Listing" at bounding box center [410, 177] width 85 height 28
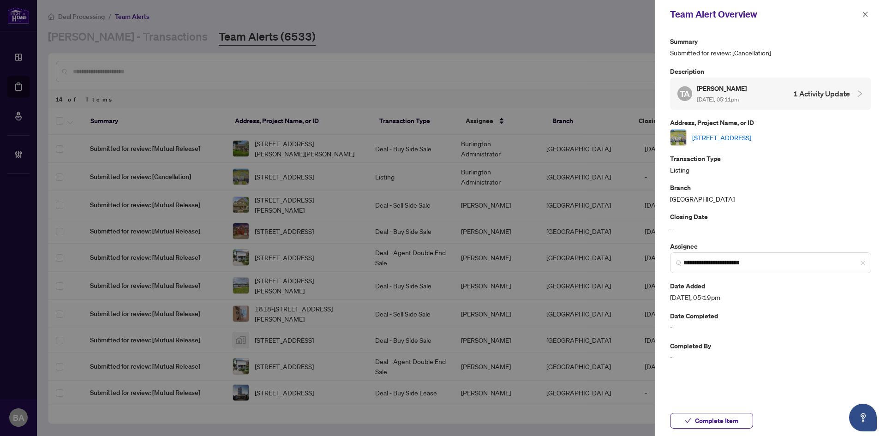
click at [813, 113] on div "**********" at bounding box center [770, 199] width 201 height 327
click at [813, 101] on div "TA Tara Alkhalisi Aug/29/2025, 05:11pm 1 Activity Update" at bounding box center [763, 93] width 173 height 21
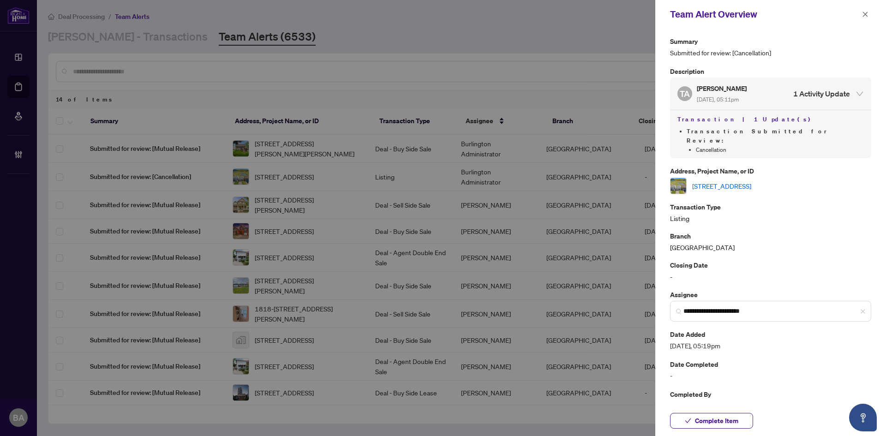
click at [532, 168] on div at bounding box center [443, 218] width 886 height 436
click at [866, 18] on icon "close" at bounding box center [865, 14] width 6 height 6
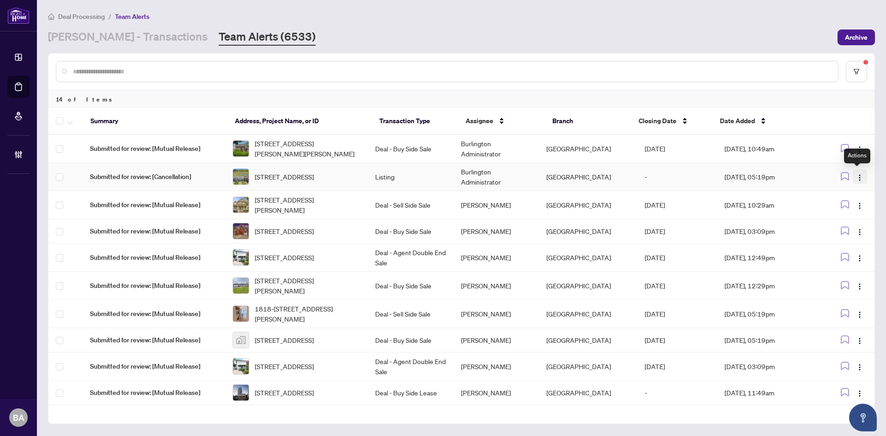
click at [858, 177] on img "button" at bounding box center [859, 177] width 7 height 7
click at [832, 227] on span "Complete Item" at bounding box center [833, 224] width 47 height 10
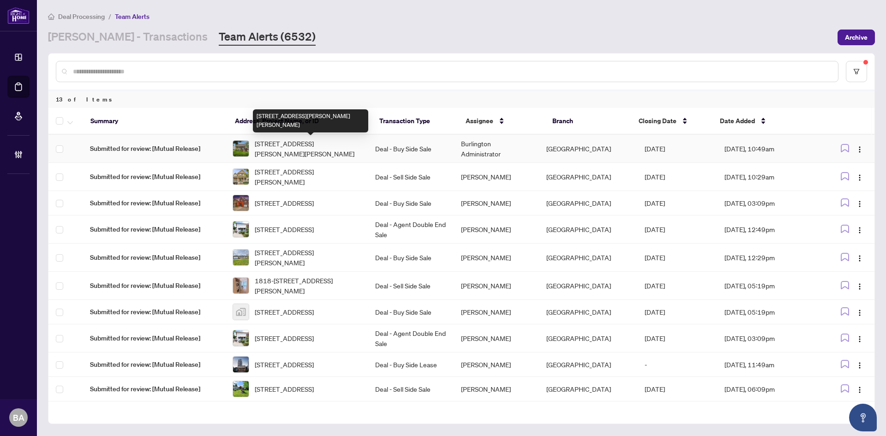
click at [282, 145] on span "[STREET_ADDRESS][PERSON_NAME][PERSON_NAME]" at bounding box center [308, 148] width 106 height 20
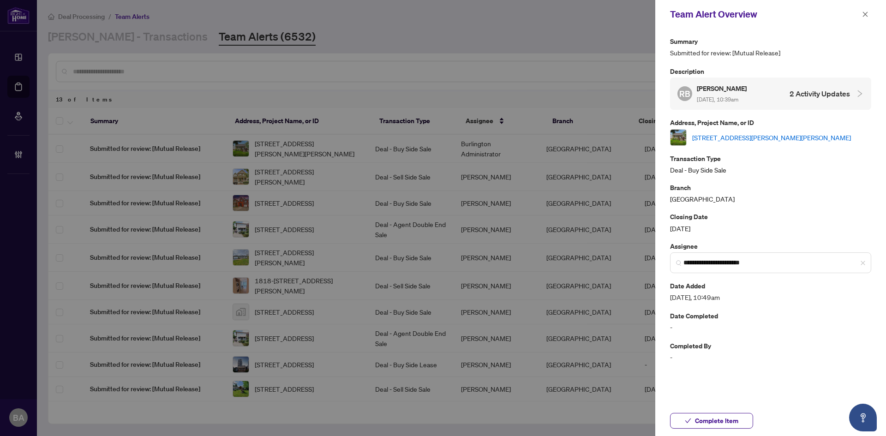
click at [746, 138] on link "[STREET_ADDRESS][PERSON_NAME][PERSON_NAME]" at bounding box center [771, 137] width 159 height 10
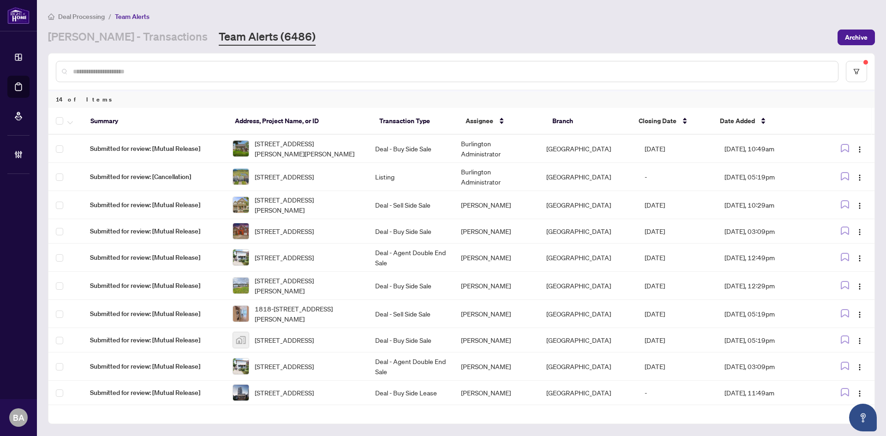
click at [75, 13] on span "Deal Processing" at bounding box center [81, 16] width 47 height 8
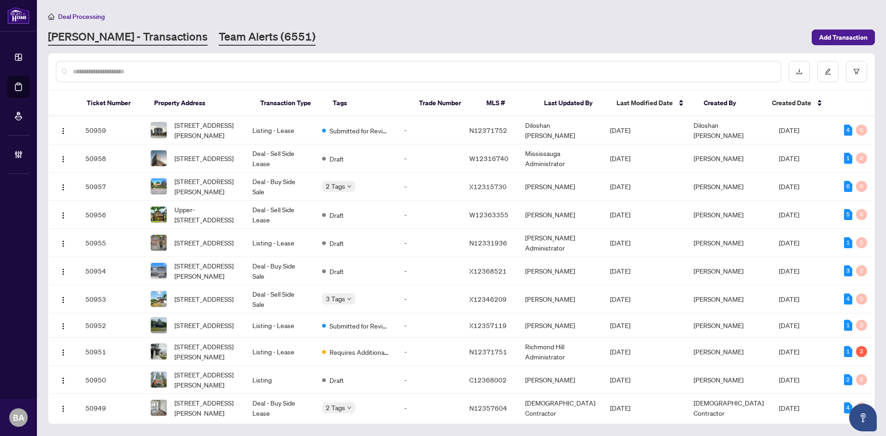
click at [219, 32] on link "Team Alerts (6551)" at bounding box center [267, 37] width 97 height 17
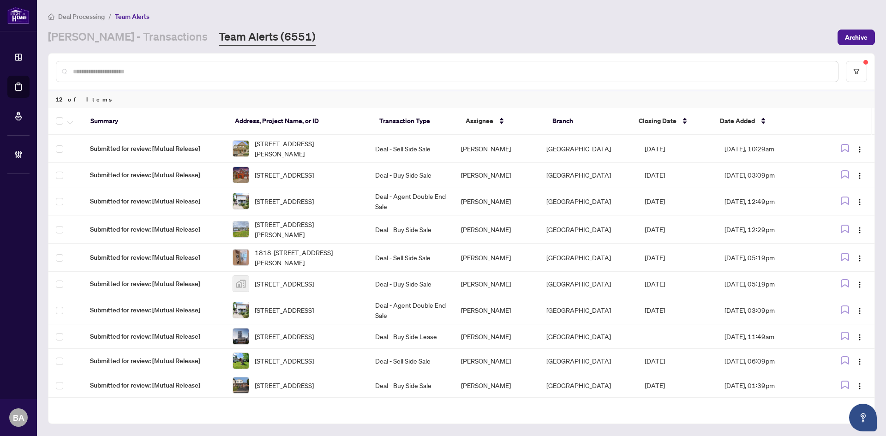
click at [215, 70] on input "text" at bounding box center [451, 71] width 757 height 10
click at [352, 76] on div at bounding box center [447, 71] width 782 height 21
click at [354, 72] on input "text" at bounding box center [451, 71] width 757 height 10
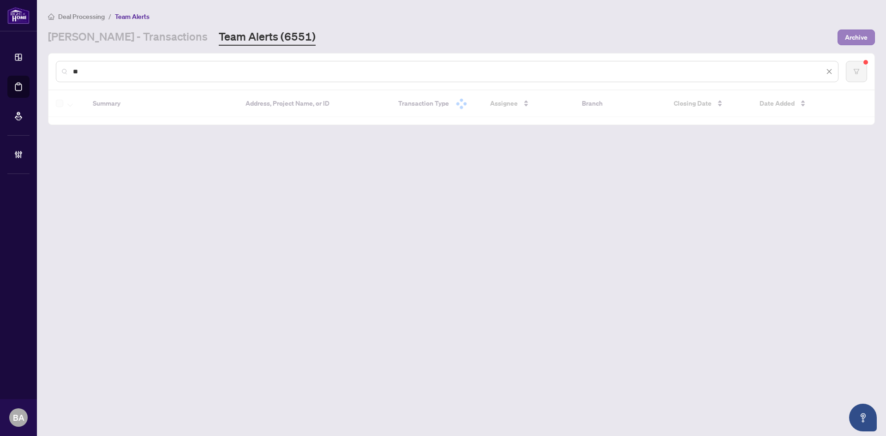
type input "**"
click at [861, 30] on span "Archive" at bounding box center [856, 37] width 23 height 15
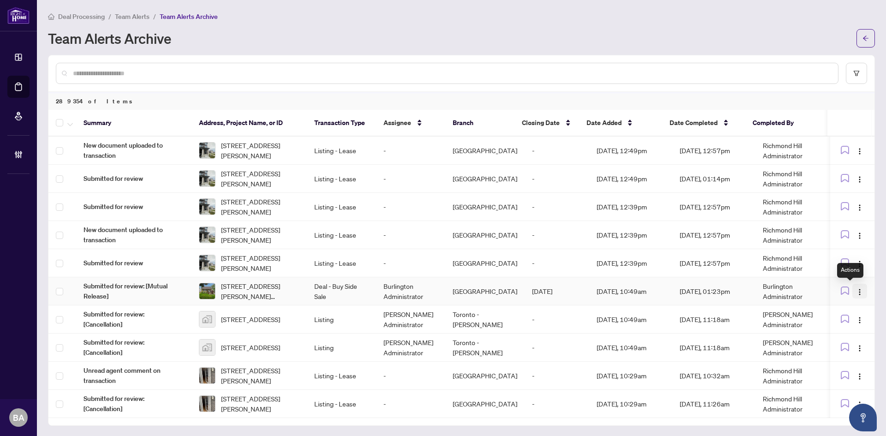
click at [856, 291] on img "button" at bounding box center [859, 291] width 7 height 7
click at [830, 341] on span "Rescind Completion" at bounding box center [821, 339] width 58 height 10
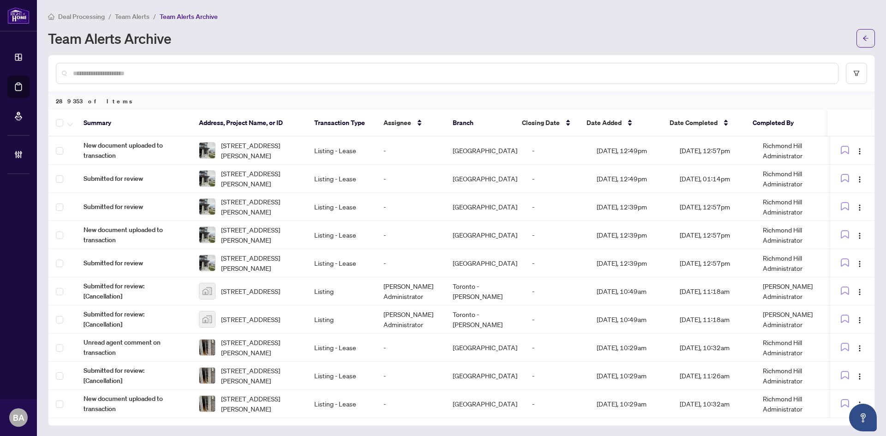
click at [125, 22] on div "Deal Processing / Team Alerts / Team Alerts Archive Team Alerts Archive" at bounding box center [461, 29] width 827 height 36
click at [125, 12] on li "Team Alerts" at bounding box center [132, 16] width 35 height 11
click at [125, 13] on span "Team Alerts" at bounding box center [132, 16] width 35 height 8
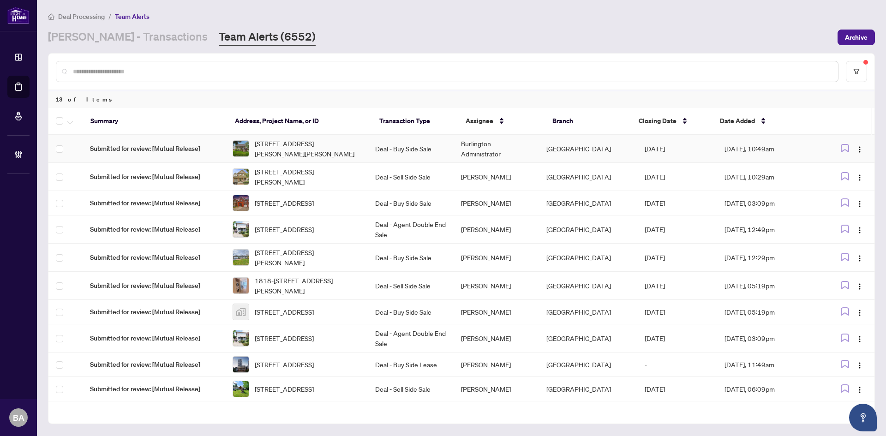
click at [726, 152] on td "[DATE], 10:49am" at bounding box center [768, 149] width 103 height 28
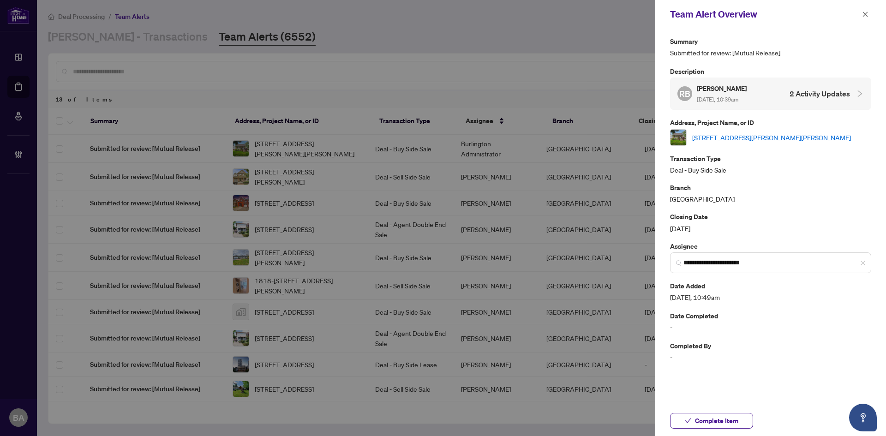
click at [732, 134] on link "[STREET_ADDRESS][PERSON_NAME][PERSON_NAME]" at bounding box center [771, 137] width 159 height 10
click at [860, 15] on button "button" at bounding box center [865, 14] width 12 height 11
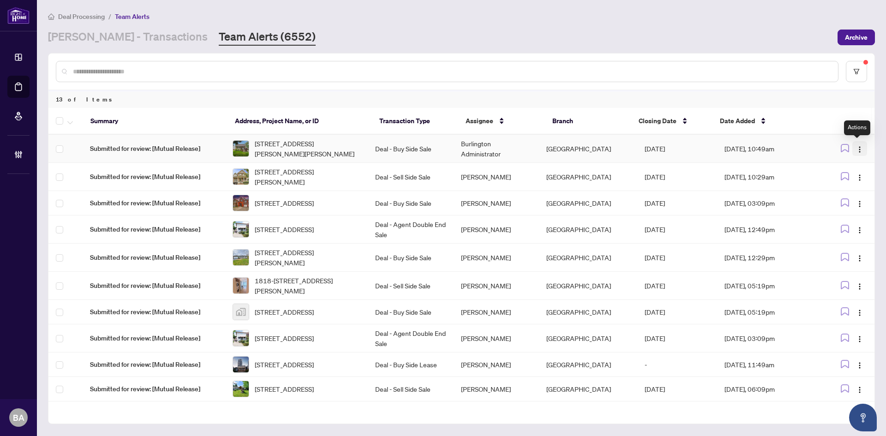
click at [862, 152] on button "button" at bounding box center [859, 148] width 15 height 15
click at [842, 180] on span "Assign User" at bounding box center [833, 181] width 47 height 10
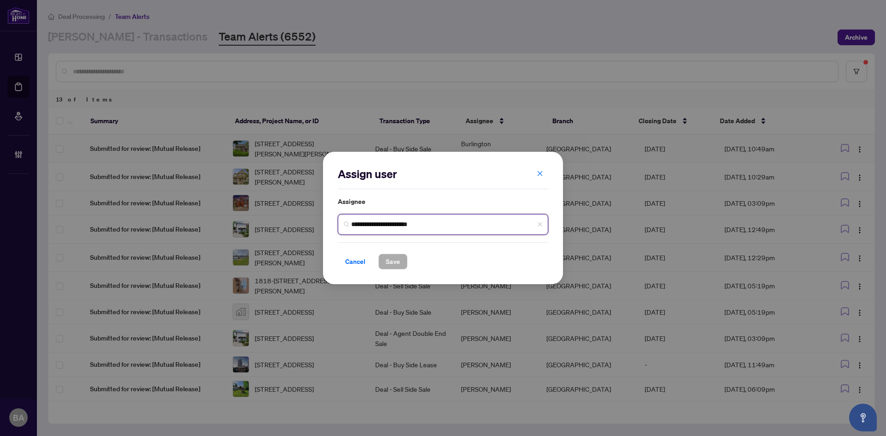
click at [440, 222] on input "**********" at bounding box center [446, 225] width 191 height 10
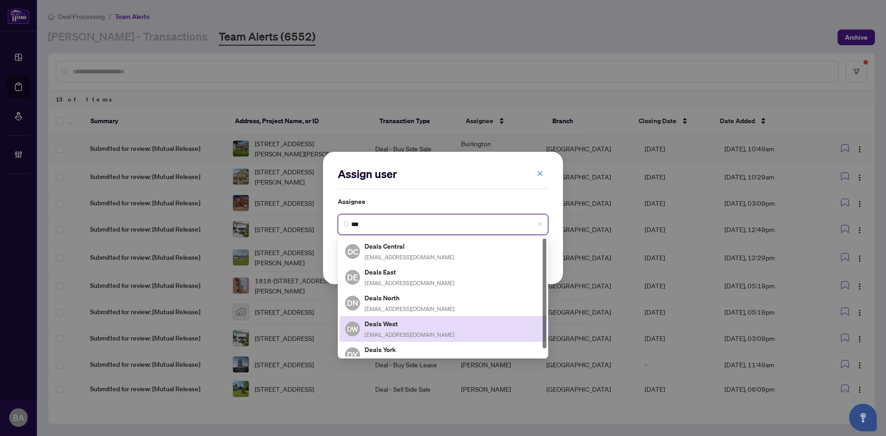
click at [414, 332] on span "[EMAIL_ADDRESS][DOMAIN_NAME]" at bounding box center [409, 334] width 90 height 7
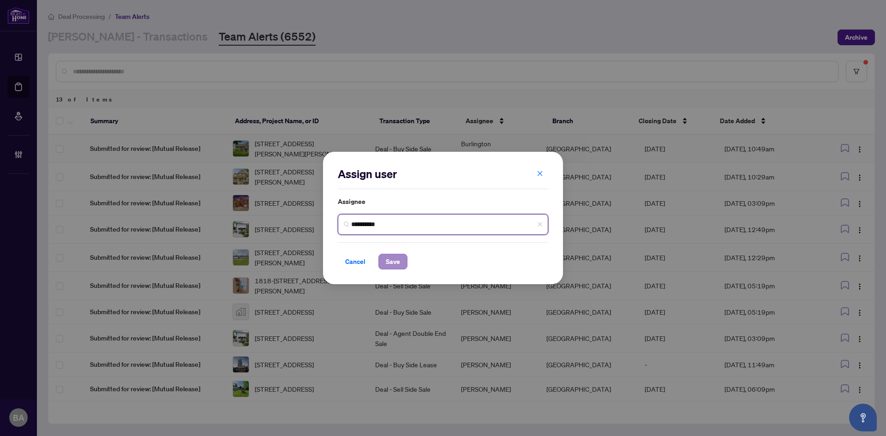
type input "**********"
click at [393, 263] on span "Save" at bounding box center [393, 261] width 14 height 15
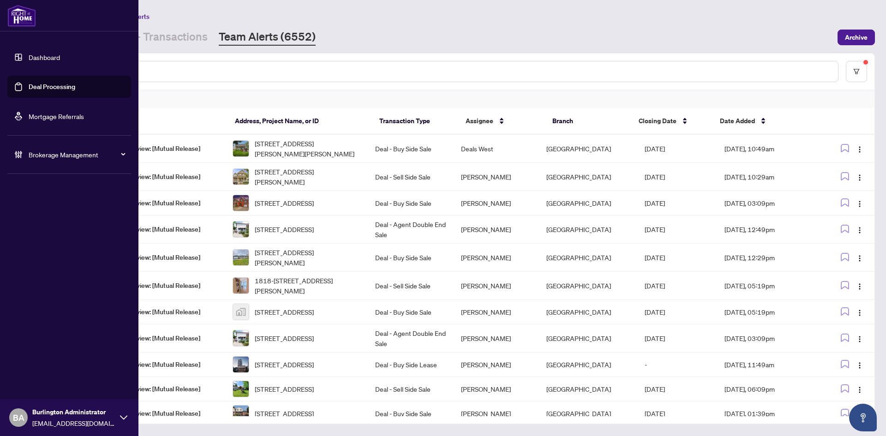
click at [29, 57] on link "Dashboard" at bounding box center [44, 57] width 31 height 8
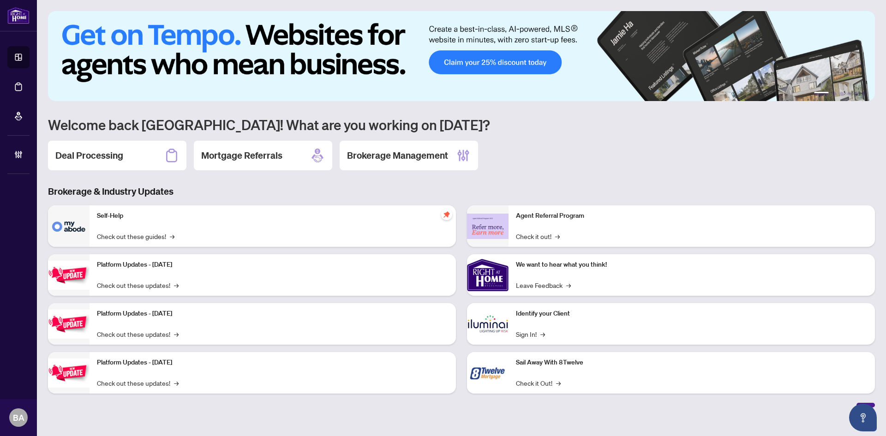
click at [459, 195] on h3 "Brokerage & Industry Updates" at bounding box center [461, 191] width 827 height 13
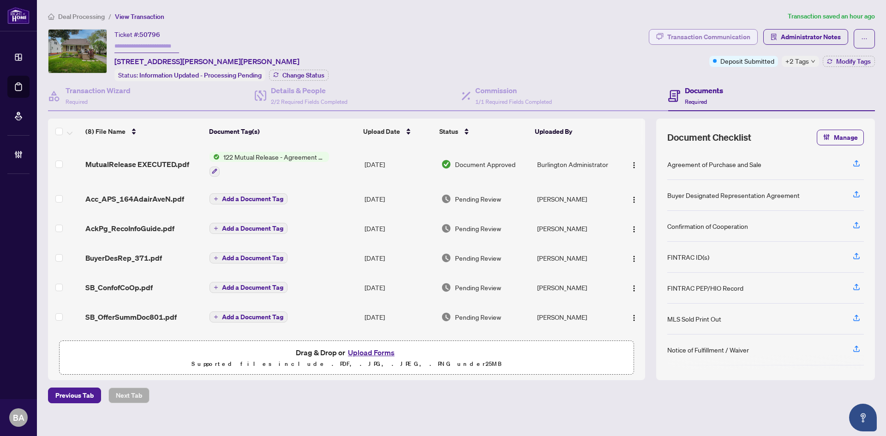
click at [715, 39] on div "Transaction Communication" at bounding box center [708, 37] width 83 height 15
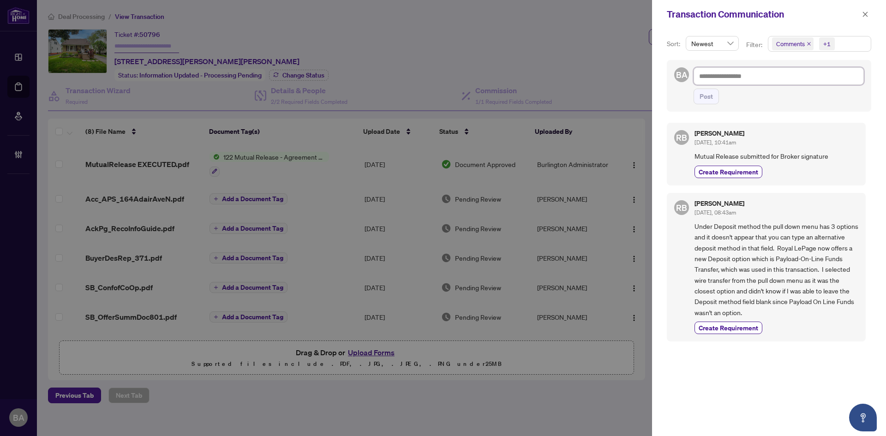
click at [725, 78] on textarea at bounding box center [778, 76] width 170 height 18
paste textarea "**********"
type textarea "**********"
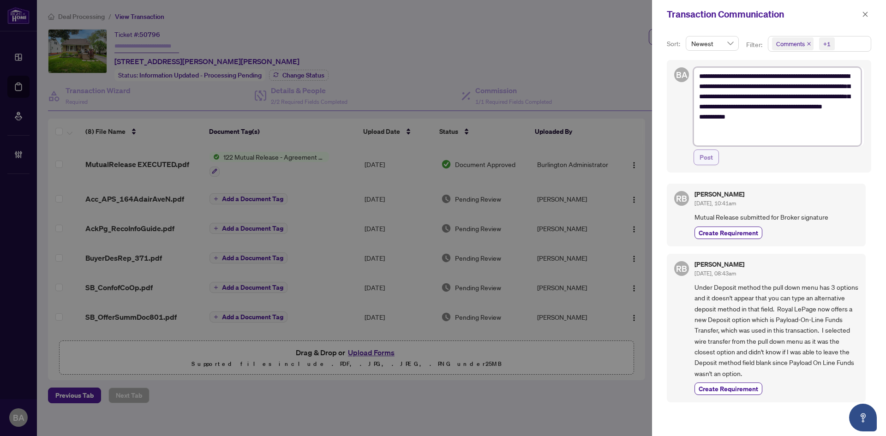
type textarea "**********"
click at [700, 156] on span "Post" at bounding box center [705, 157] width 13 height 15
type textarea "**********"
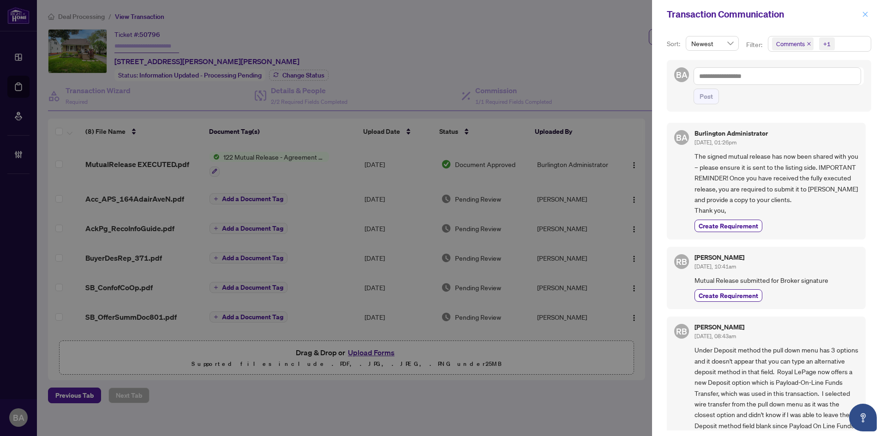
click at [865, 10] on span "button" at bounding box center [865, 14] width 6 height 15
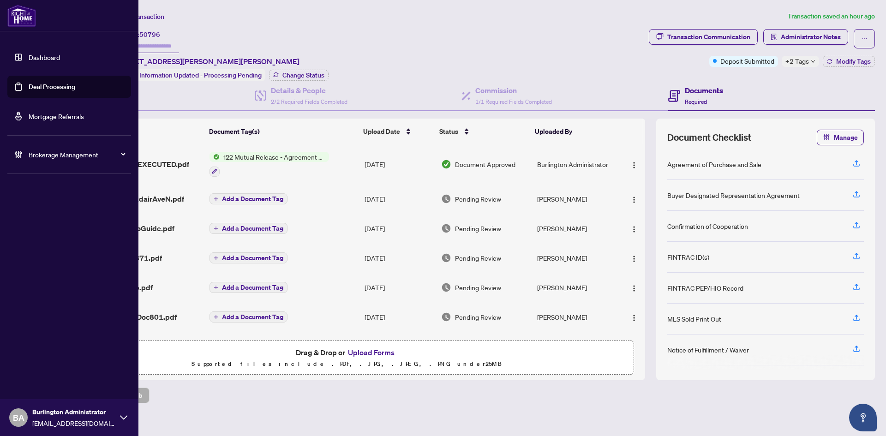
click at [20, 23] on img at bounding box center [21, 16] width 29 height 22
